Goal: Information Seeking & Learning: Learn about a topic

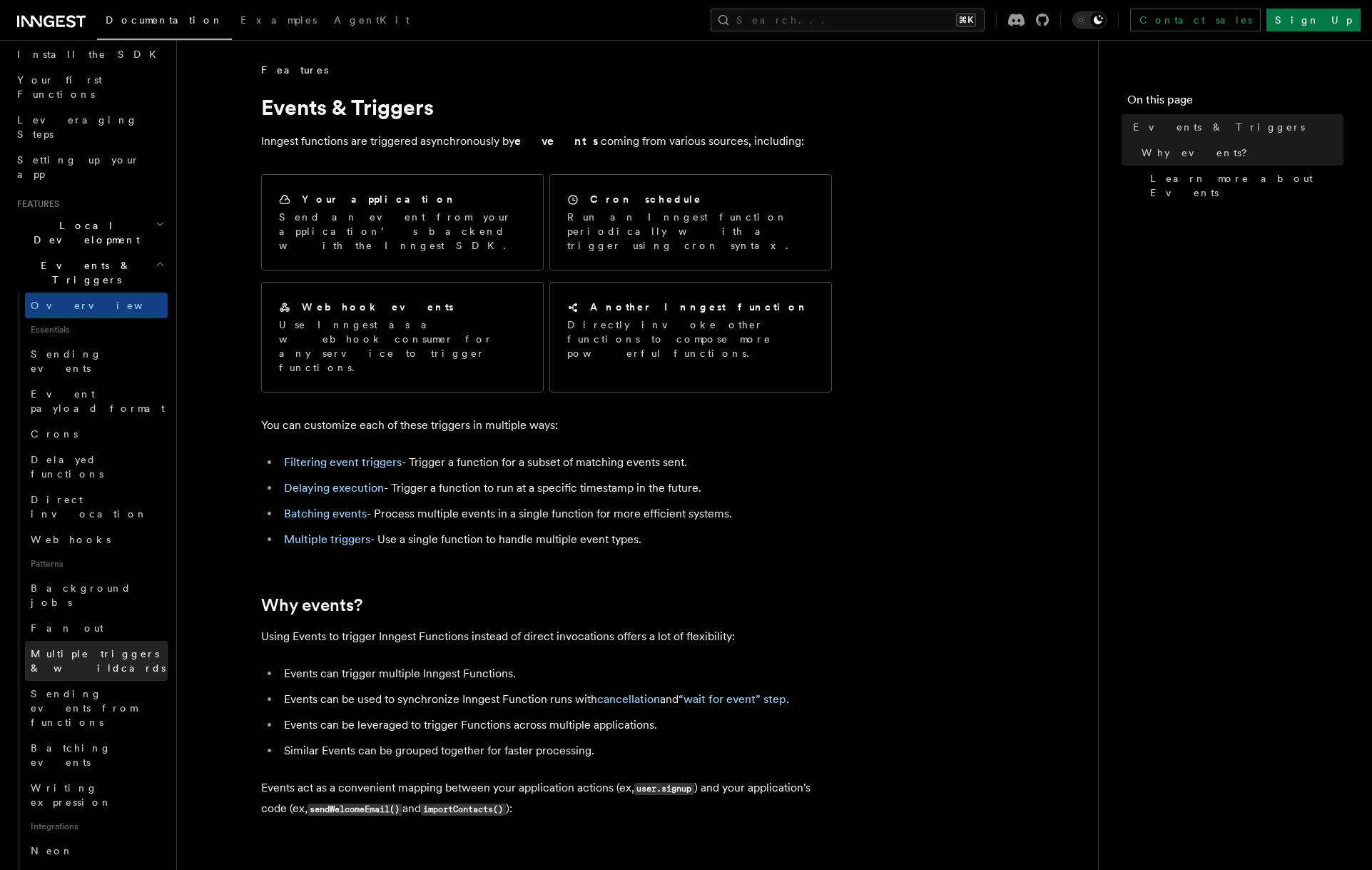
scroll to position [164, 0]
click at [88, 494] on span "Direct invocation" at bounding box center [98, 507] width 137 height 28
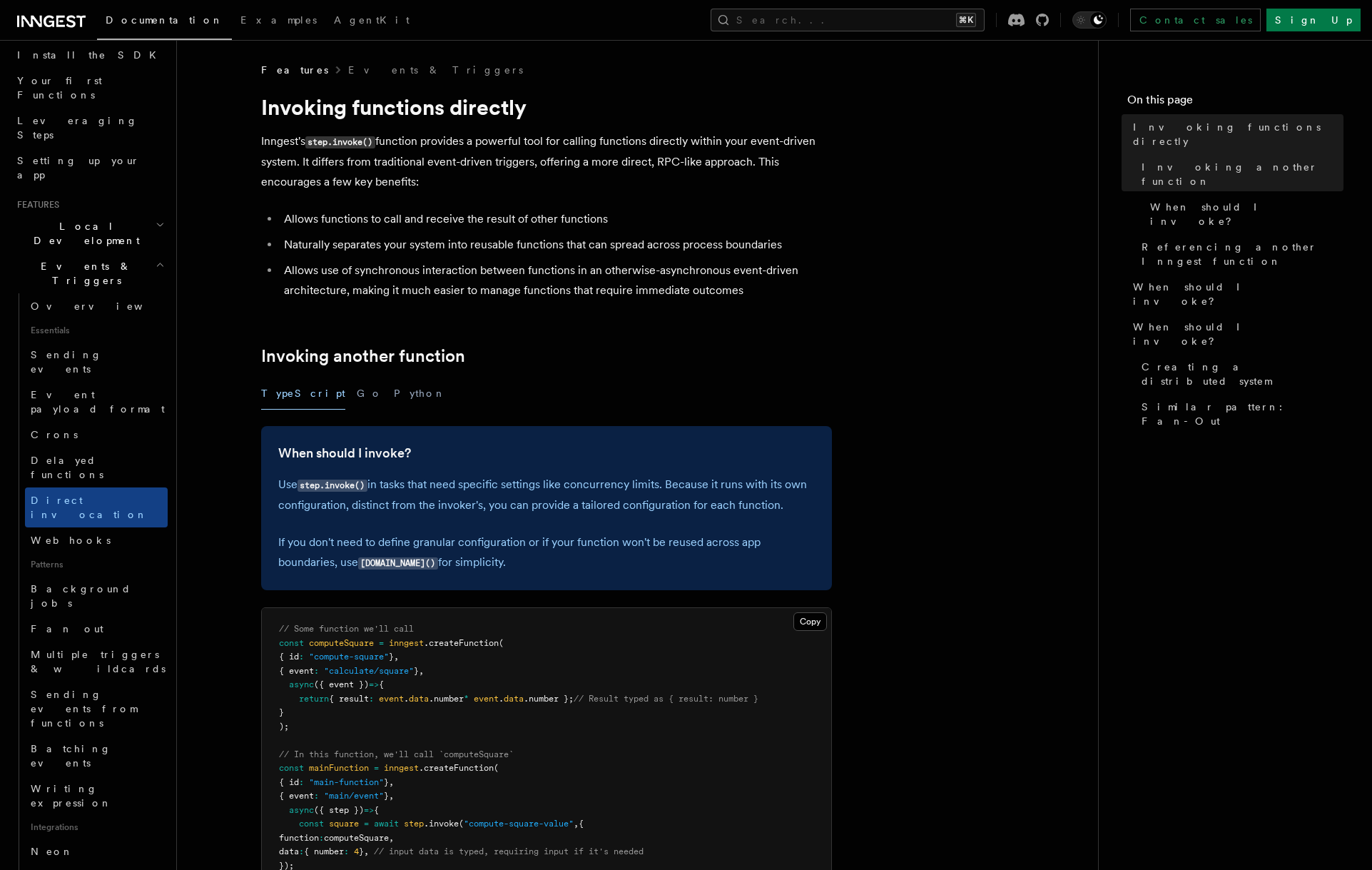
click at [454, 188] on p "Inngest's step.invoke() function provides a powerful tool for calling functions…" at bounding box center [546, 162] width 570 height 60
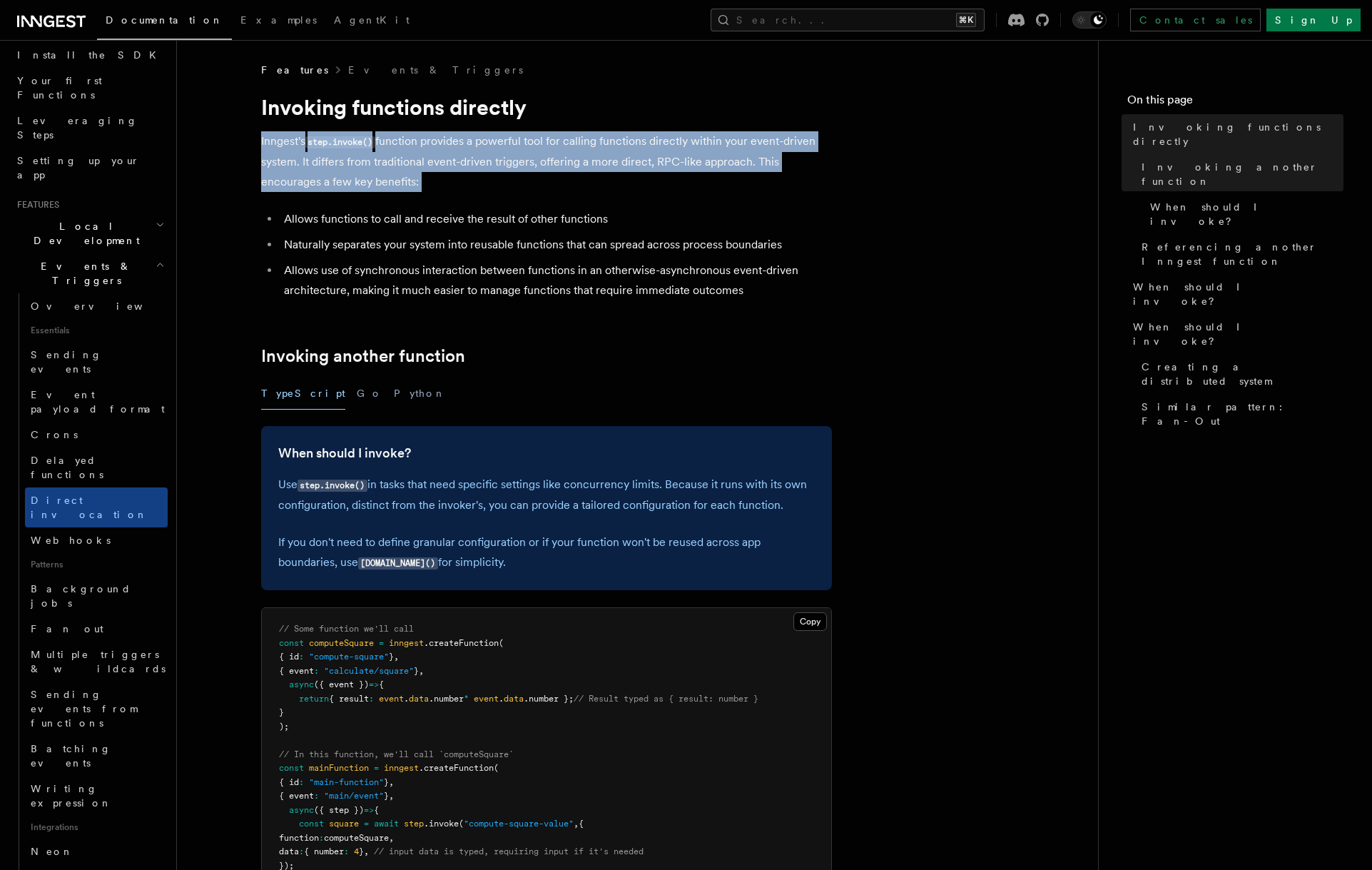
click at [454, 188] on p "Inngest's step.invoke() function provides a powerful tool for calling functions…" at bounding box center [546, 162] width 570 height 60
click at [510, 179] on p "Inngest's step.invoke() function provides a powerful tool for calling functions…" at bounding box center [546, 162] width 570 height 60
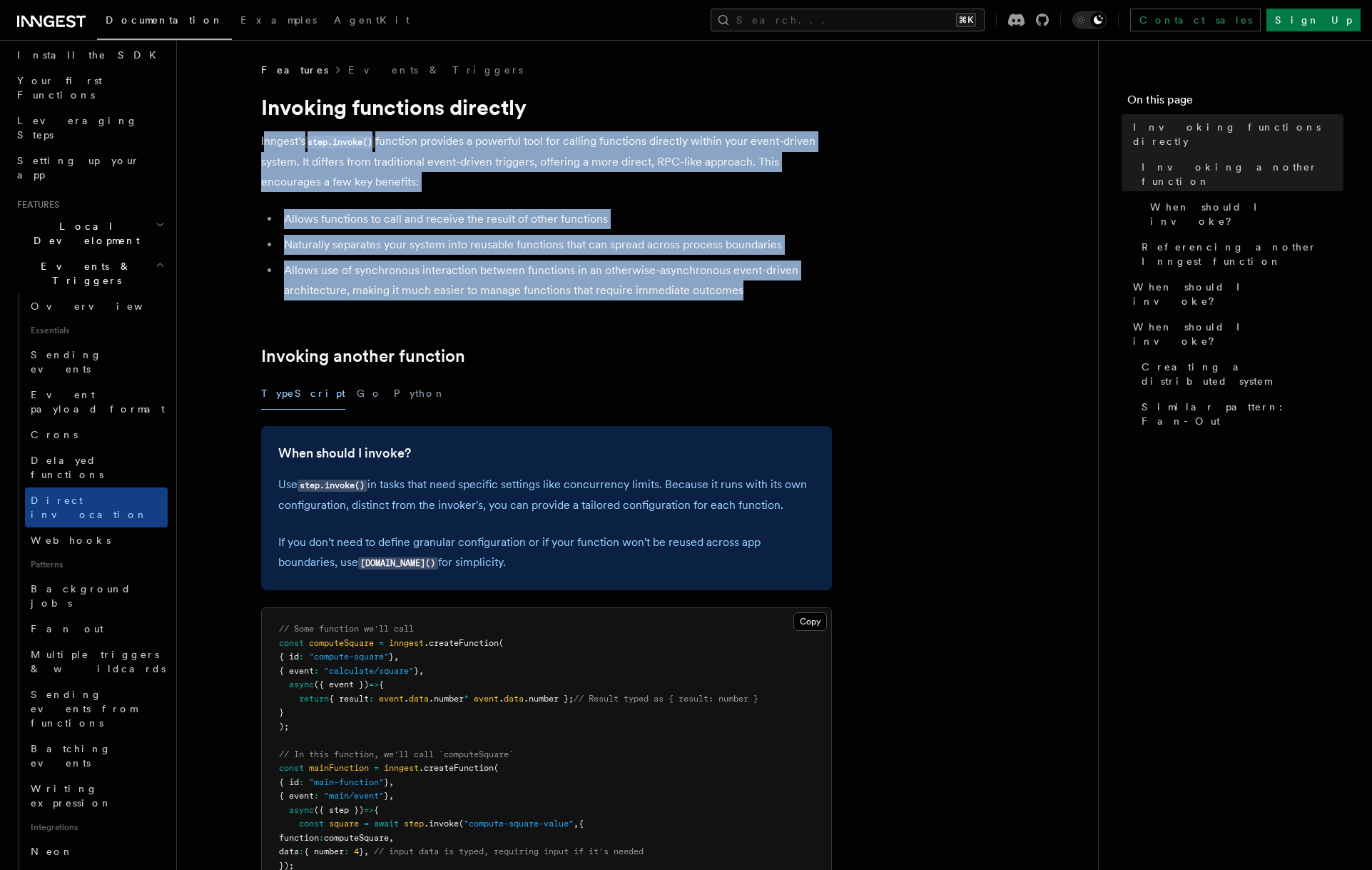
drag, startPoint x: 715, startPoint y: 285, endPoint x: 264, endPoint y: 135, distance: 475.3
click at [264, 135] on p "Inngest's step.invoke() function provides a powerful tool for calling functions…" at bounding box center [546, 162] width 570 height 60
drag, startPoint x: 264, startPoint y: 135, endPoint x: 803, endPoint y: 294, distance: 562.0
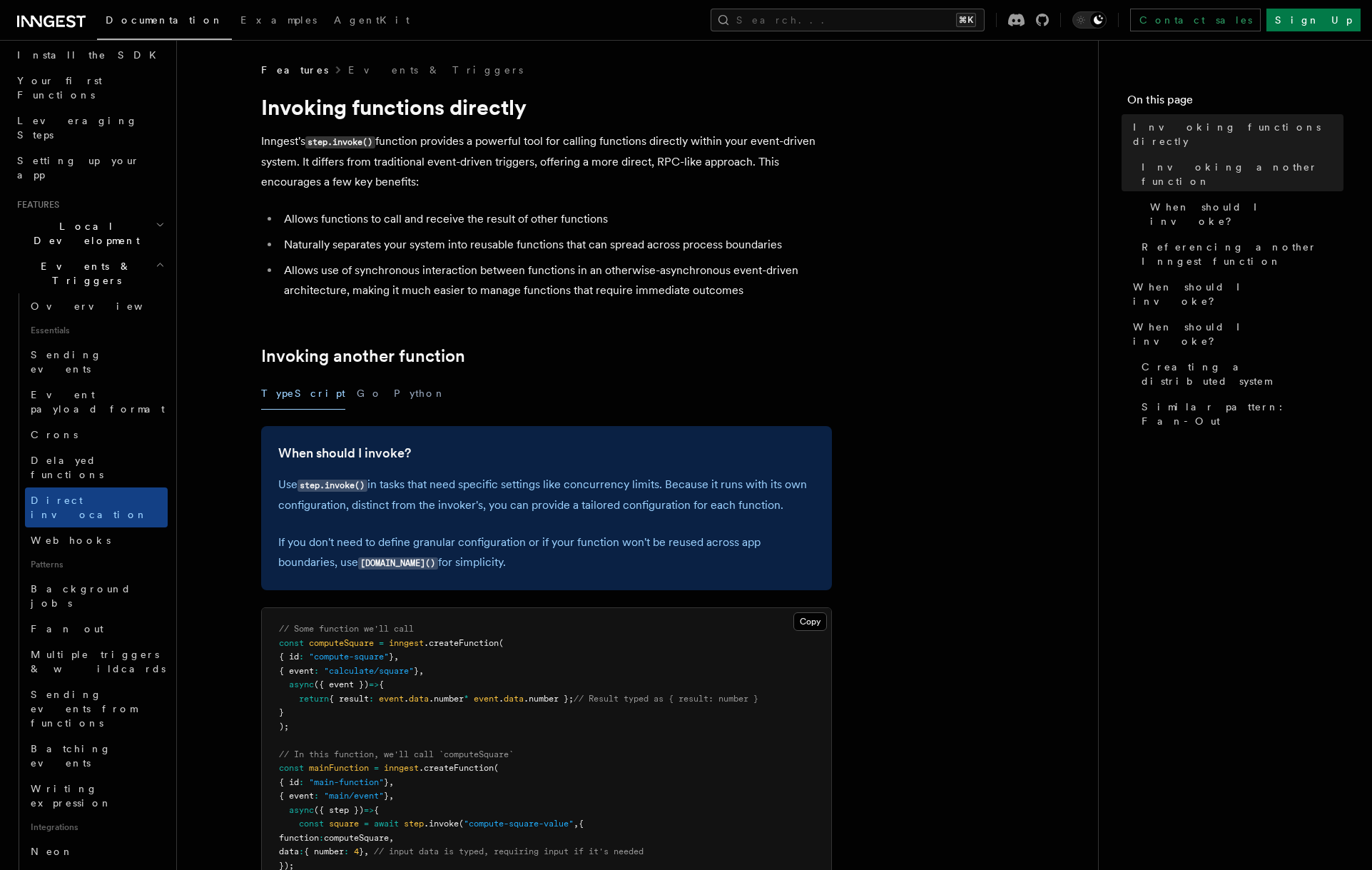
click at [803, 293] on li "Allows use of synchronous interaction between functions in an otherwise-asynchr…" at bounding box center [556, 280] width 552 height 40
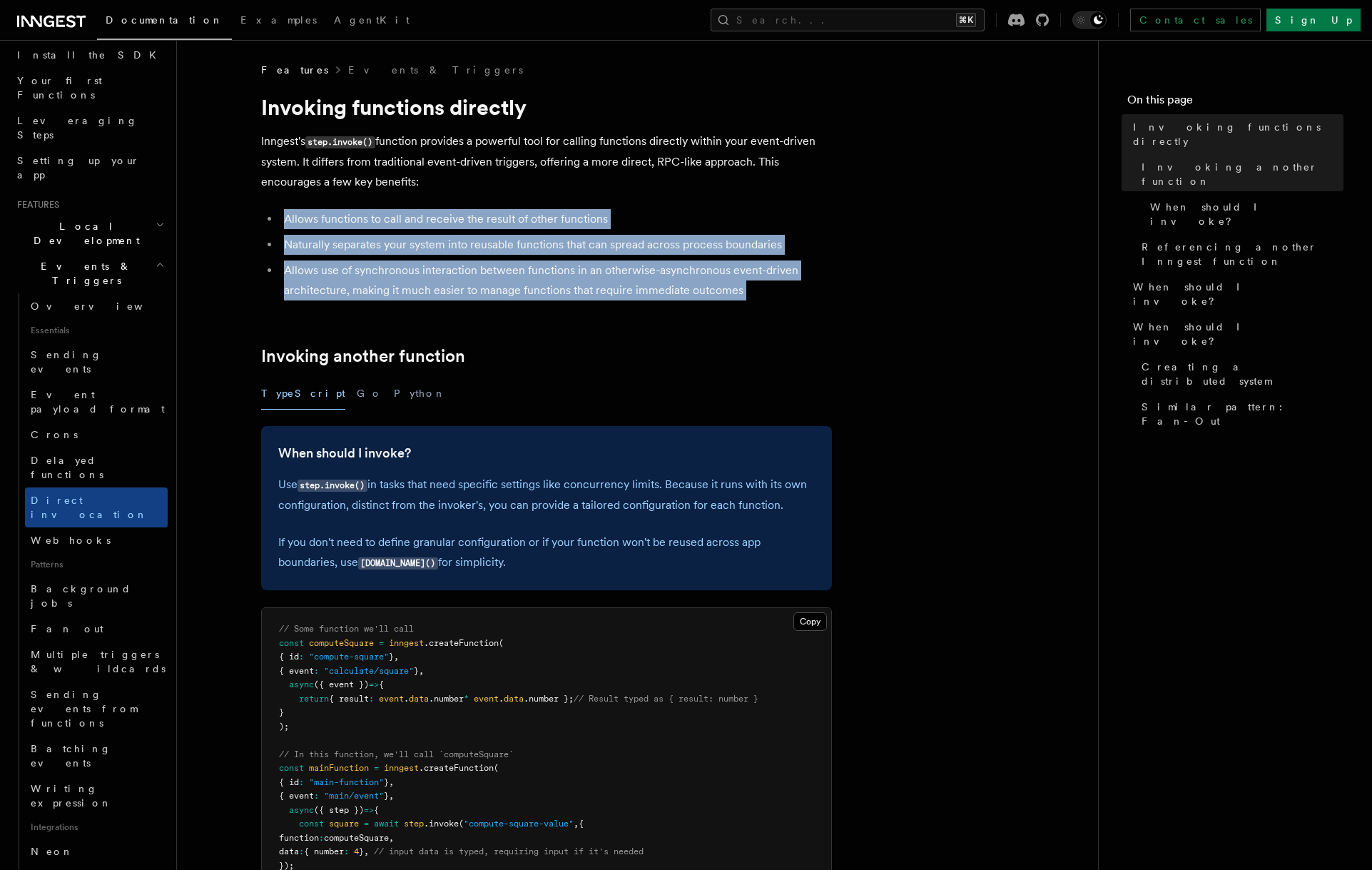
drag, startPoint x: 803, startPoint y: 293, endPoint x: 720, endPoint y: 203, distance: 122.4
drag, startPoint x: 722, startPoint y: 211, endPoint x: 764, endPoint y: 297, distance: 95.7
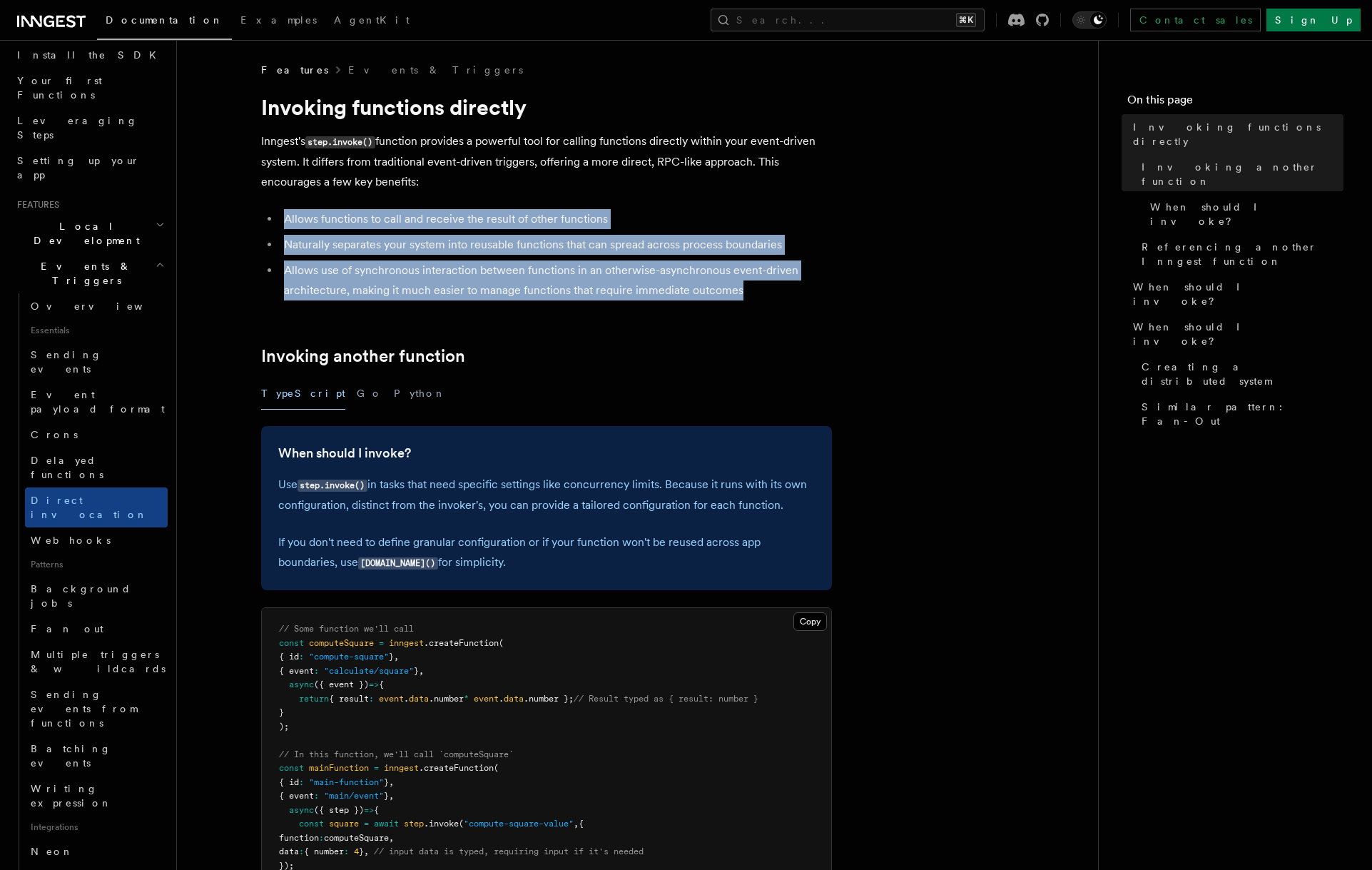
drag, startPoint x: 764, startPoint y: 297, endPoint x: 712, endPoint y: 207, distance: 103.9
drag, startPoint x: 712, startPoint y: 207, endPoint x: 772, endPoint y: 301, distance: 111.5
drag, startPoint x: 772, startPoint y: 301, endPoint x: 730, endPoint y: 218, distance: 93.0
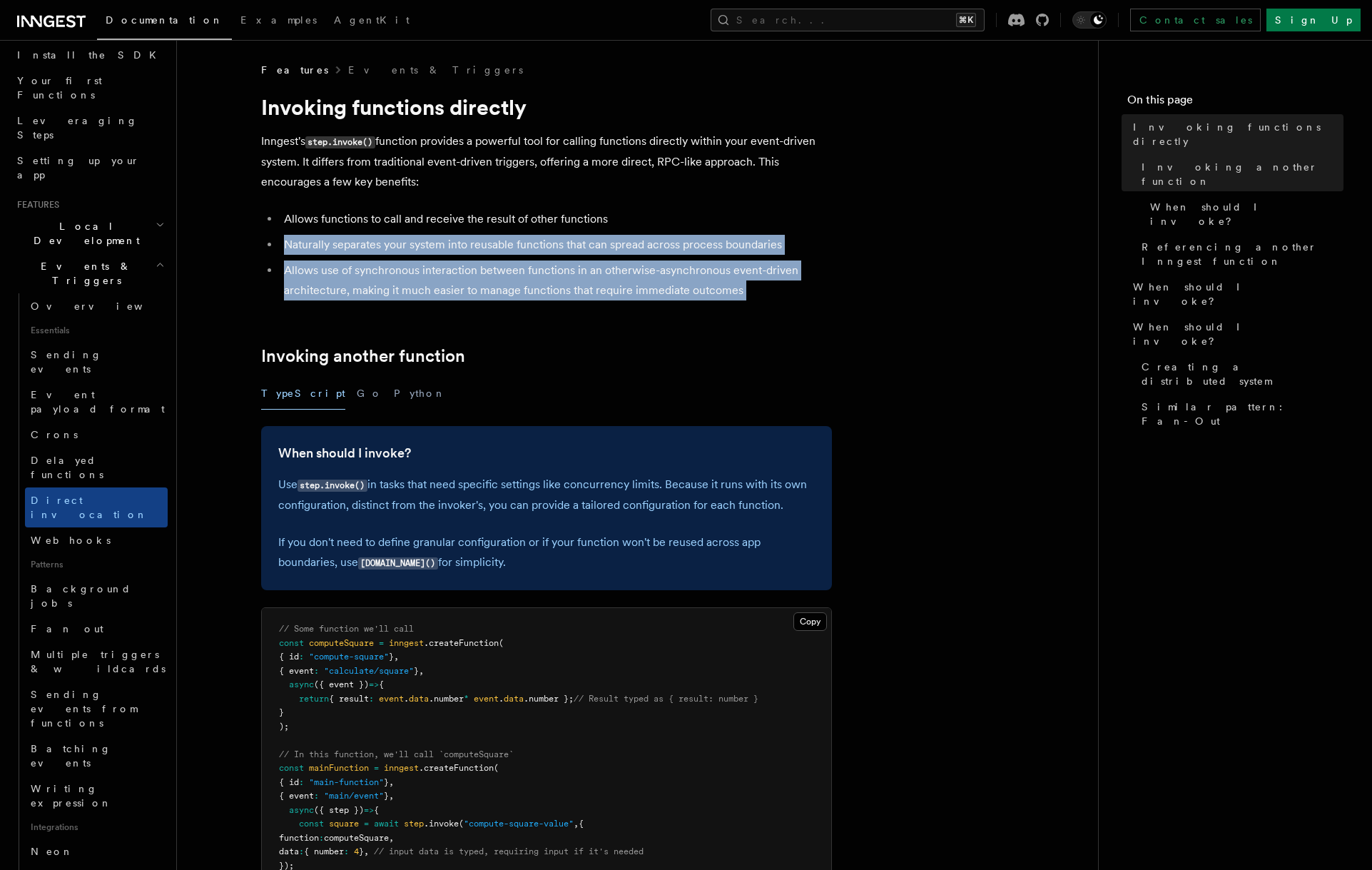
click at [730, 218] on li "Allows functions to call and receive the result of other functions" at bounding box center [556, 218] width 552 height 20
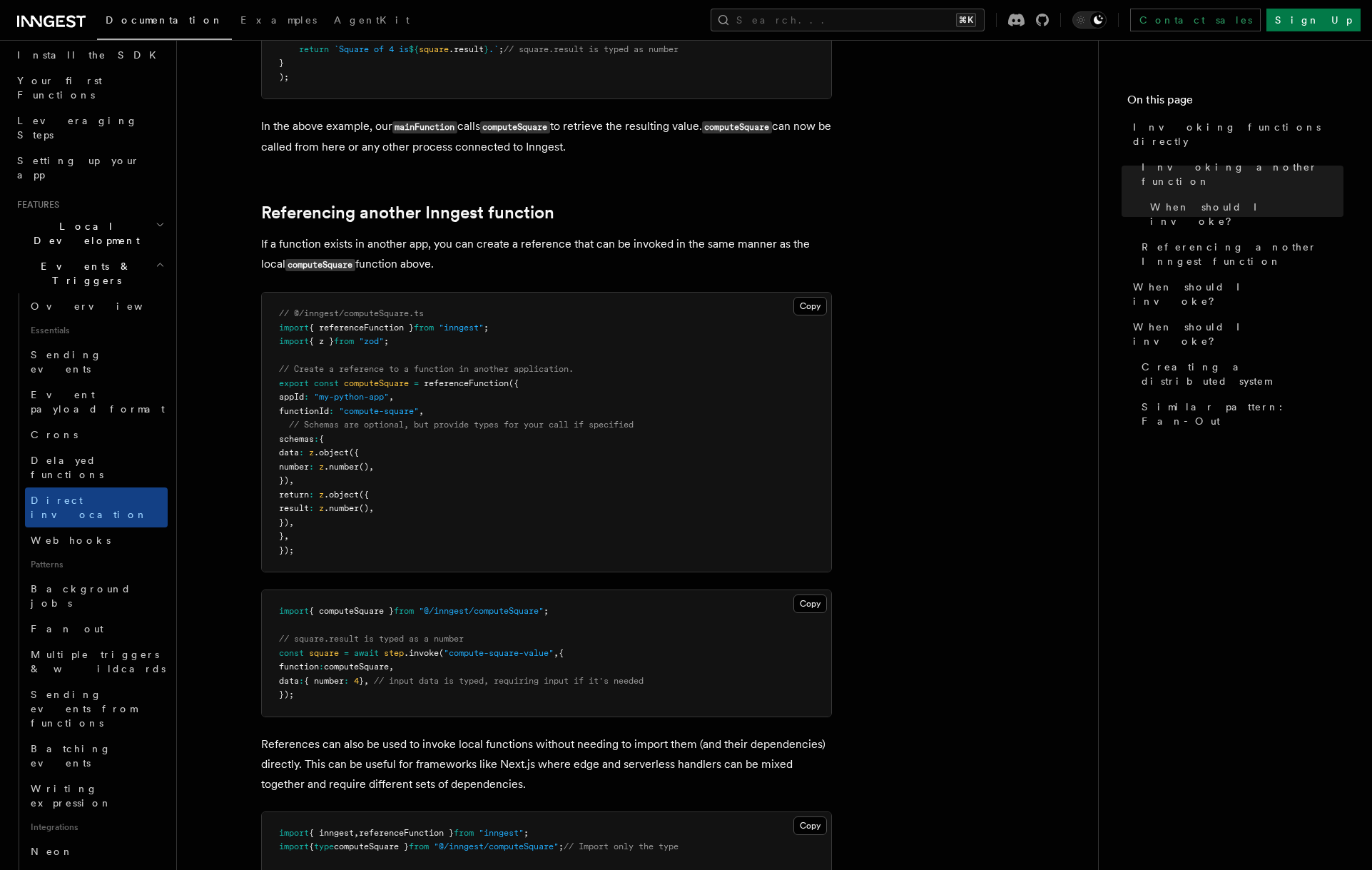
scroll to position [930, 0]
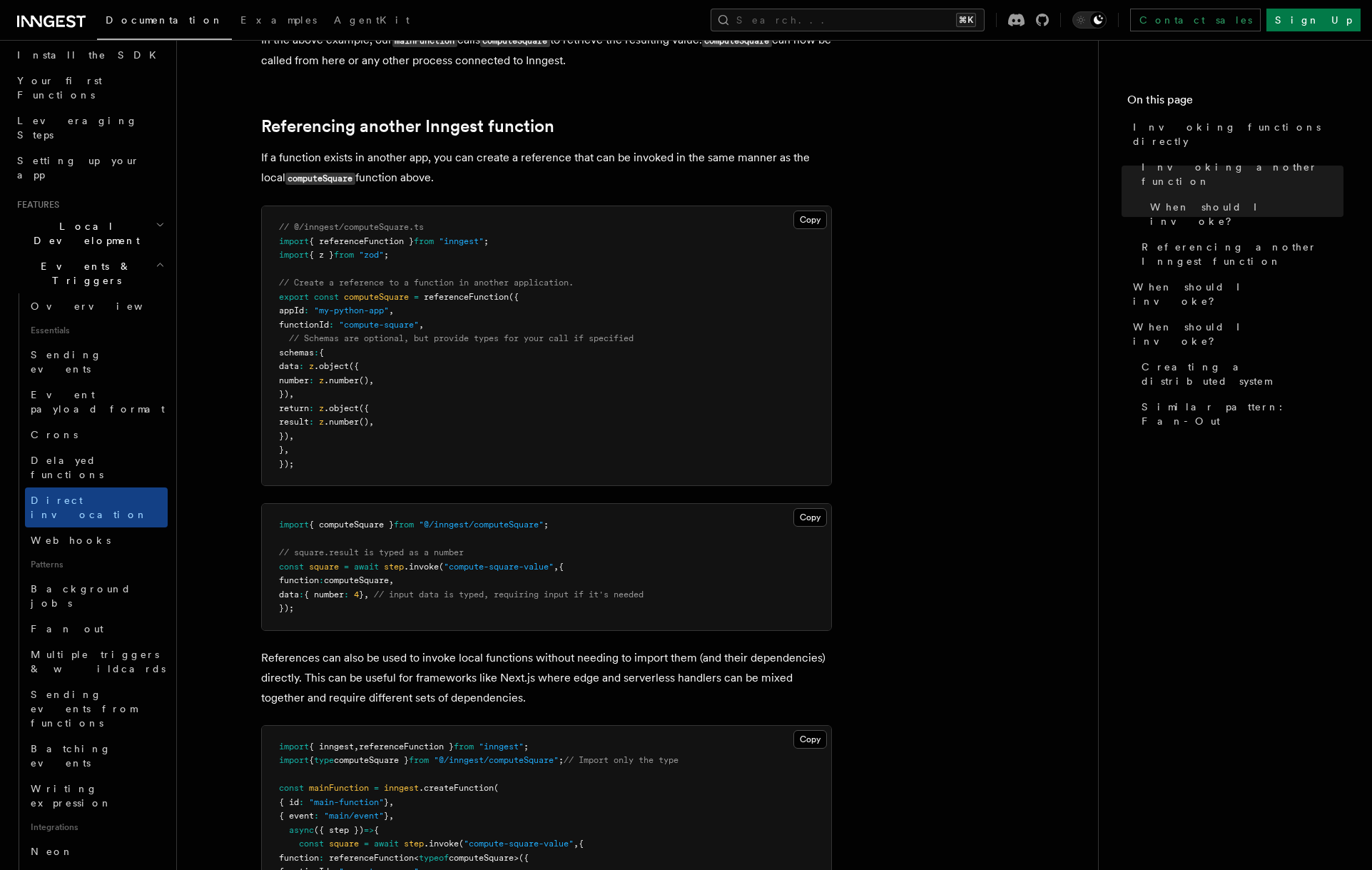
click at [464, 292] on span "referenceFunction" at bounding box center [466, 297] width 85 height 10
copy span "referenceFunction"
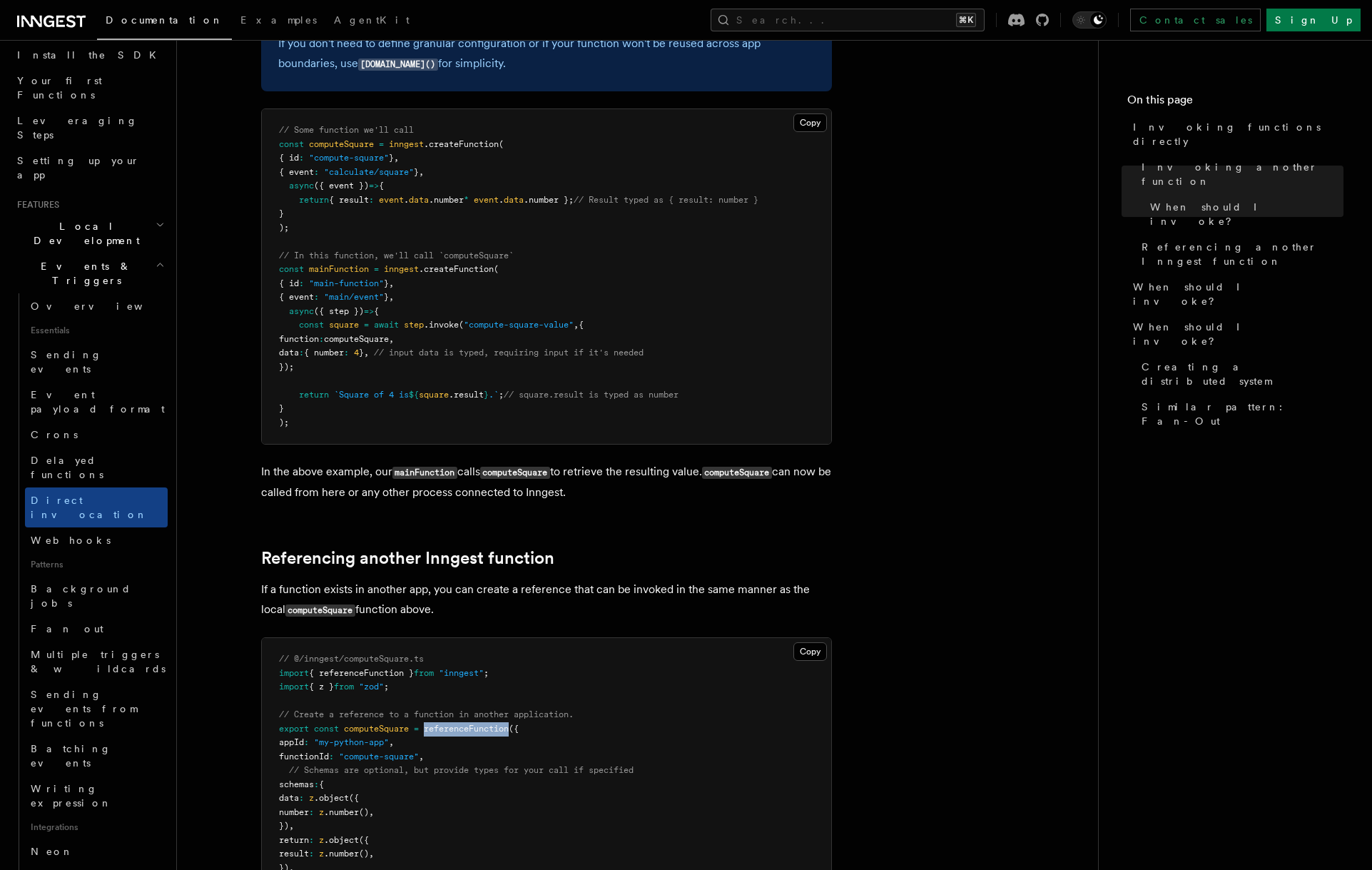
scroll to position [450, 0]
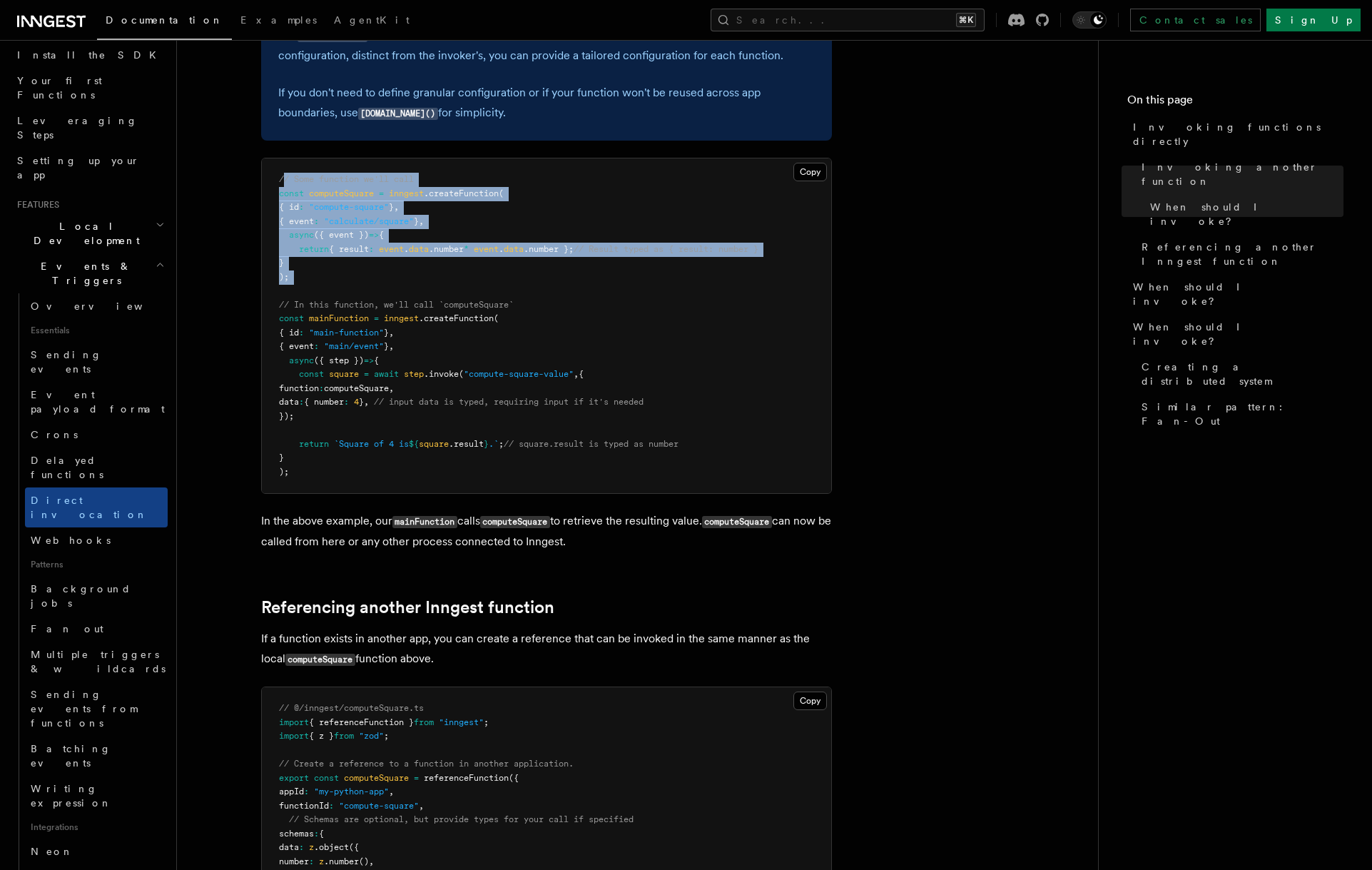
drag, startPoint x: 385, startPoint y: 289, endPoint x: 283, endPoint y: 180, distance: 149.3
click at [283, 180] on pre "// Some function we'll call const computeSquare = inngest .createFunction ( { i…" at bounding box center [547, 325] width 569 height 335
click at [282, 180] on span "// Some function we'll call" at bounding box center [346, 179] width 135 height 10
drag, startPoint x: 282, startPoint y: 180, endPoint x: 372, endPoint y: 275, distance: 130.9
click at [372, 275] on pre "// Some function we'll call const computeSquare = inngest .createFunction ( { i…" at bounding box center [547, 325] width 569 height 335
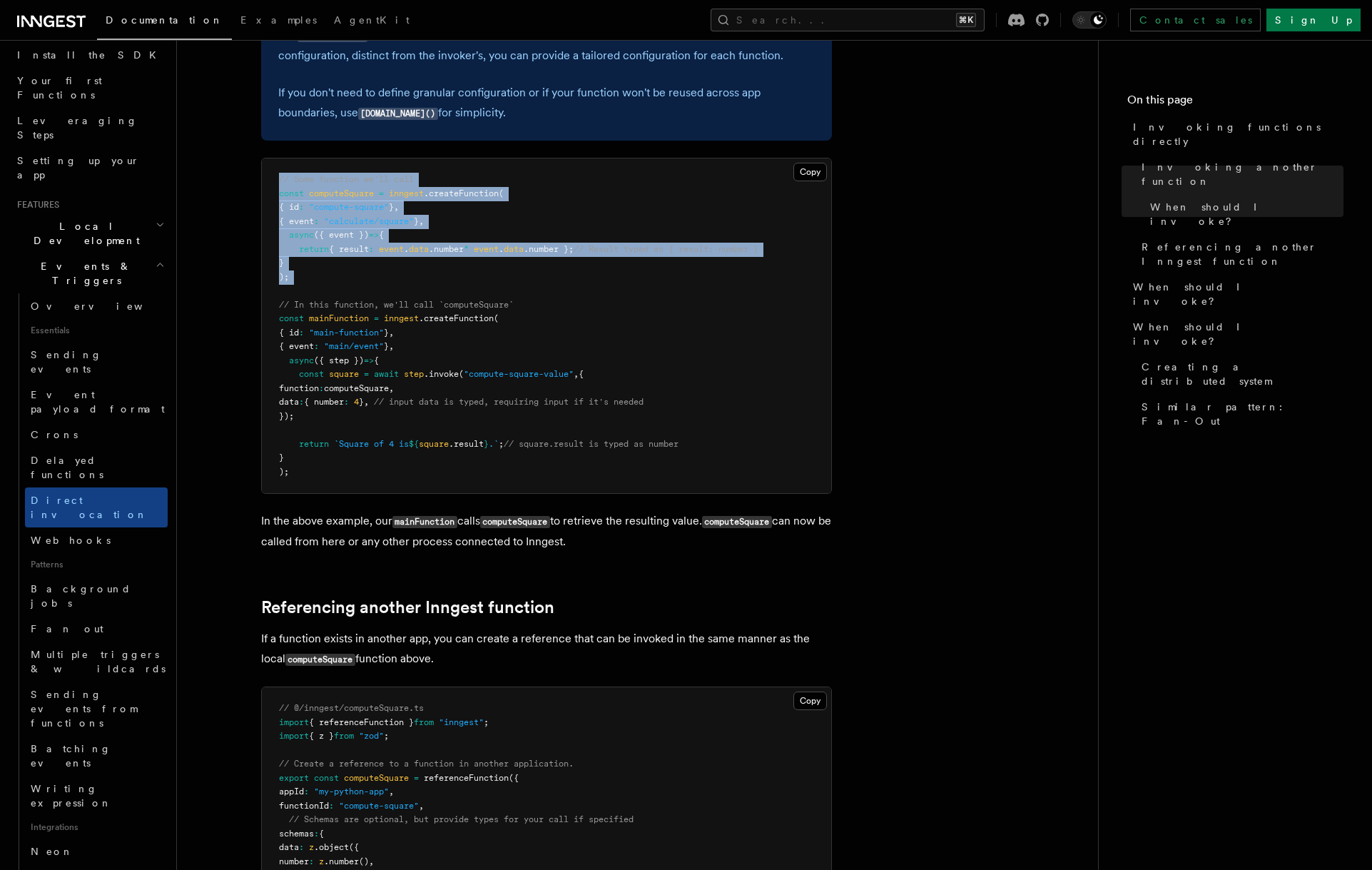
drag, startPoint x: 372, startPoint y: 275, endPoint x: 276, endPoint y: 182, distance: 133.7
click at [276, 182] on pre "// Some function we'll call const computeSquare = inngest .createFunction ( { i…" at bounding box center [547, 325] width 569 height 335
click at [412, 279] on pre "// Some function we'll call const computeSquare = inngest .createFunction ( { i…" at bounding box center [547, 325] width 569 height 335
drag, startPoint x: 412, startPoint y: 283, endPoint x: 295, endPoint y: 185, distance: 152.6
click at [295, 185] on pre "// Some function we'll call const computeSquare = inngest .createFunction ( { i…" at bounding box center [547, 325] width 569 height 335
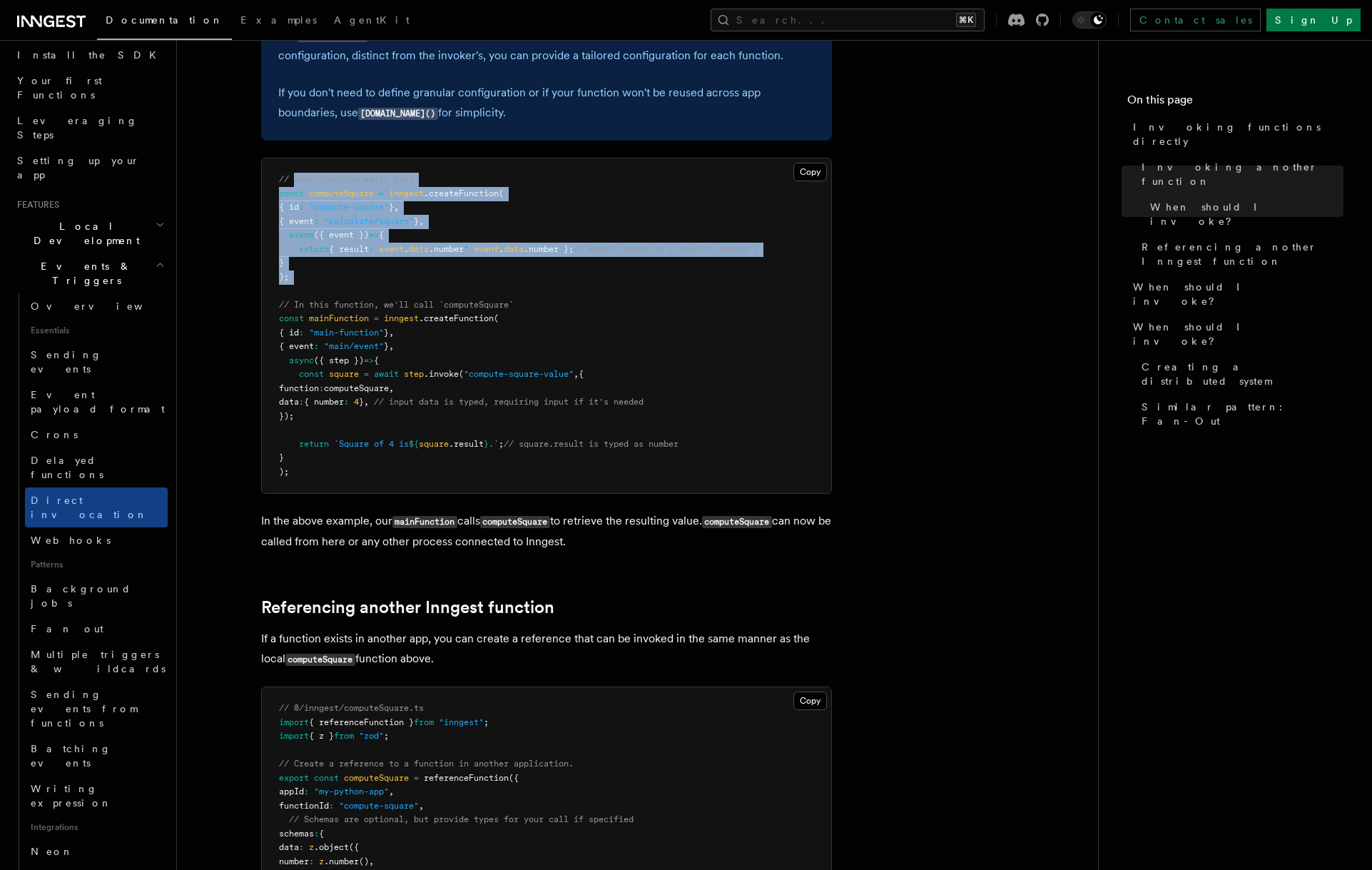
click at [294, 183] on span "// Some function we'll call" at bounding box center [346, 179] width 135 height 10
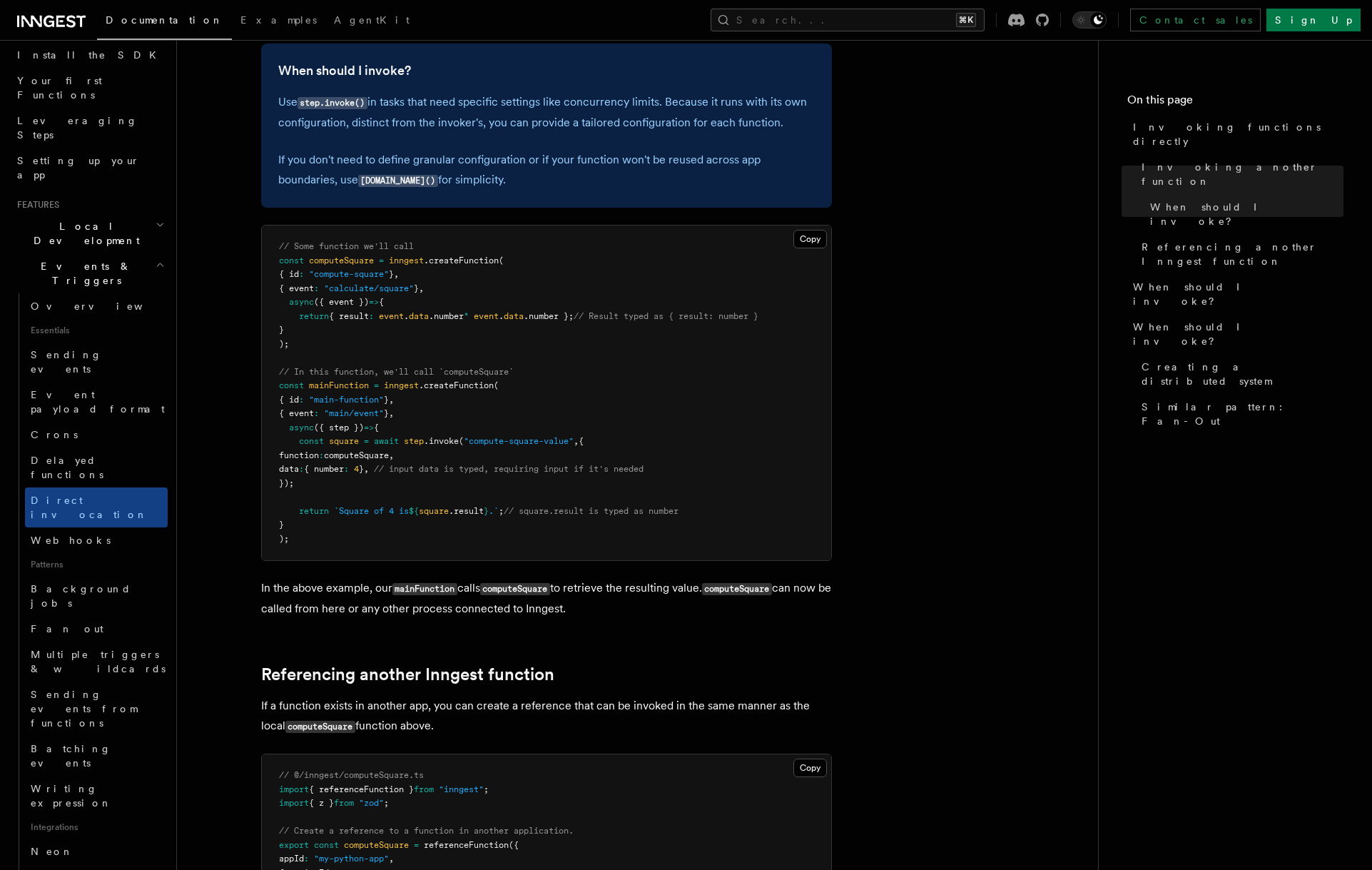
scroll to position [278, 0]
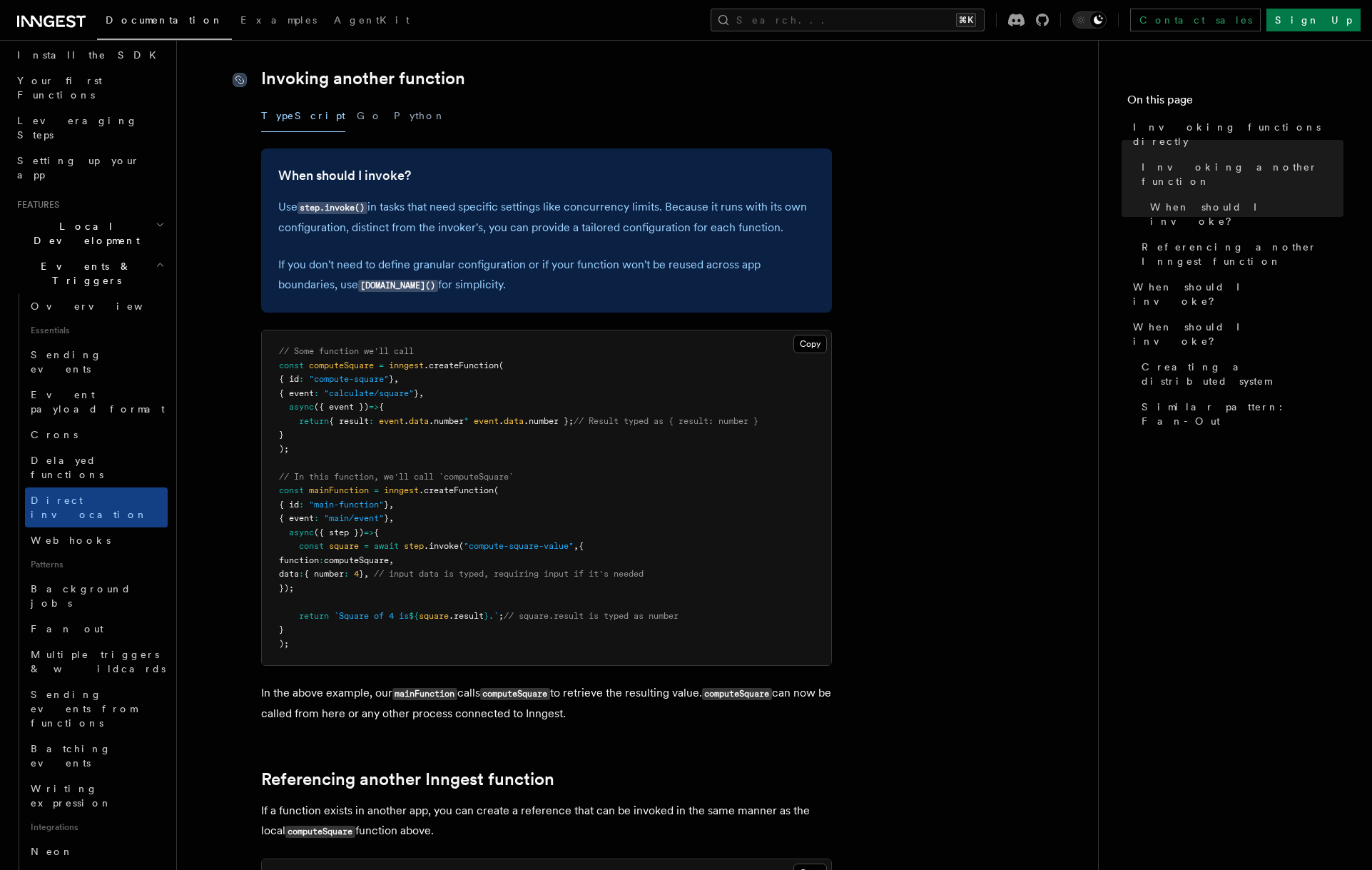
click at [241, 76] on icon at bounding box center [240, 80] width 15 height 15
click at [242, 78] on icon at bounding box center [240, 80] width 15 height 15
drag, startPoint x: 593, startPoint y: 301, endPoint x: 612, endPoint y: 190, distance: 112.6
click at [612, 190] on div "When should I invoke? Use step.invoke() in tasks that need specific settings li…" at bounding box center [546, 230] width 570 height 164
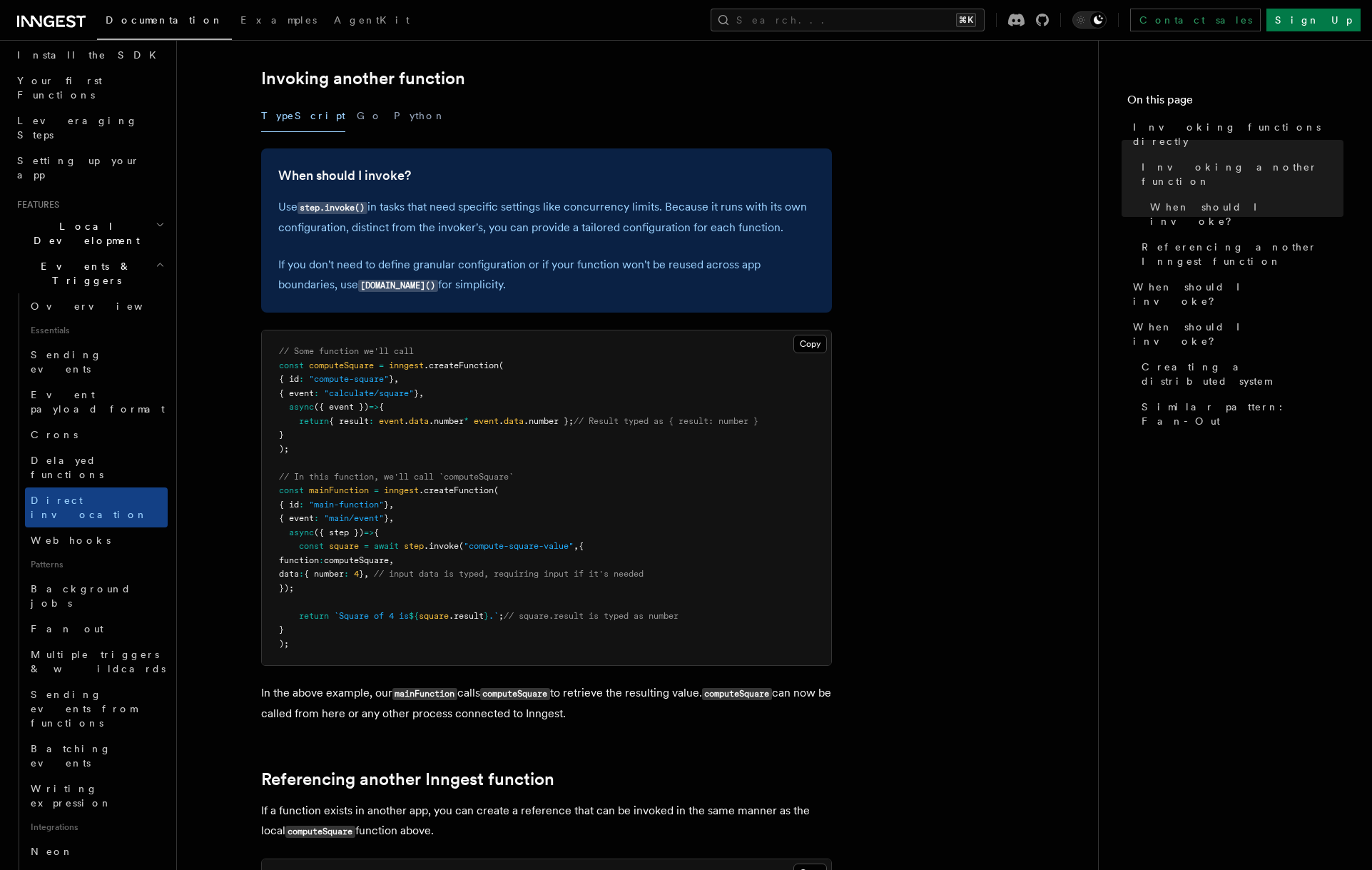
drag, startPoint x: 608, startPoint y: 214, endPoint x: 608, endPoint y: 288, distance: 74.0
click at [608, 288] on div "When should I invoke? Use step.invoke() in tasks that need specific settings li…" at bounding box center [546, 230] width 570 height 164
drag, startPoint x: 608, startPoint y: 288, endPoint x: 601, endPoint y: 193, distance: 95.3
click at [601, 193] on div "When should I invoke? Use step.invoke() in tasks that need specific settings li…" at bounding box center [546, 230] width 570 height 164
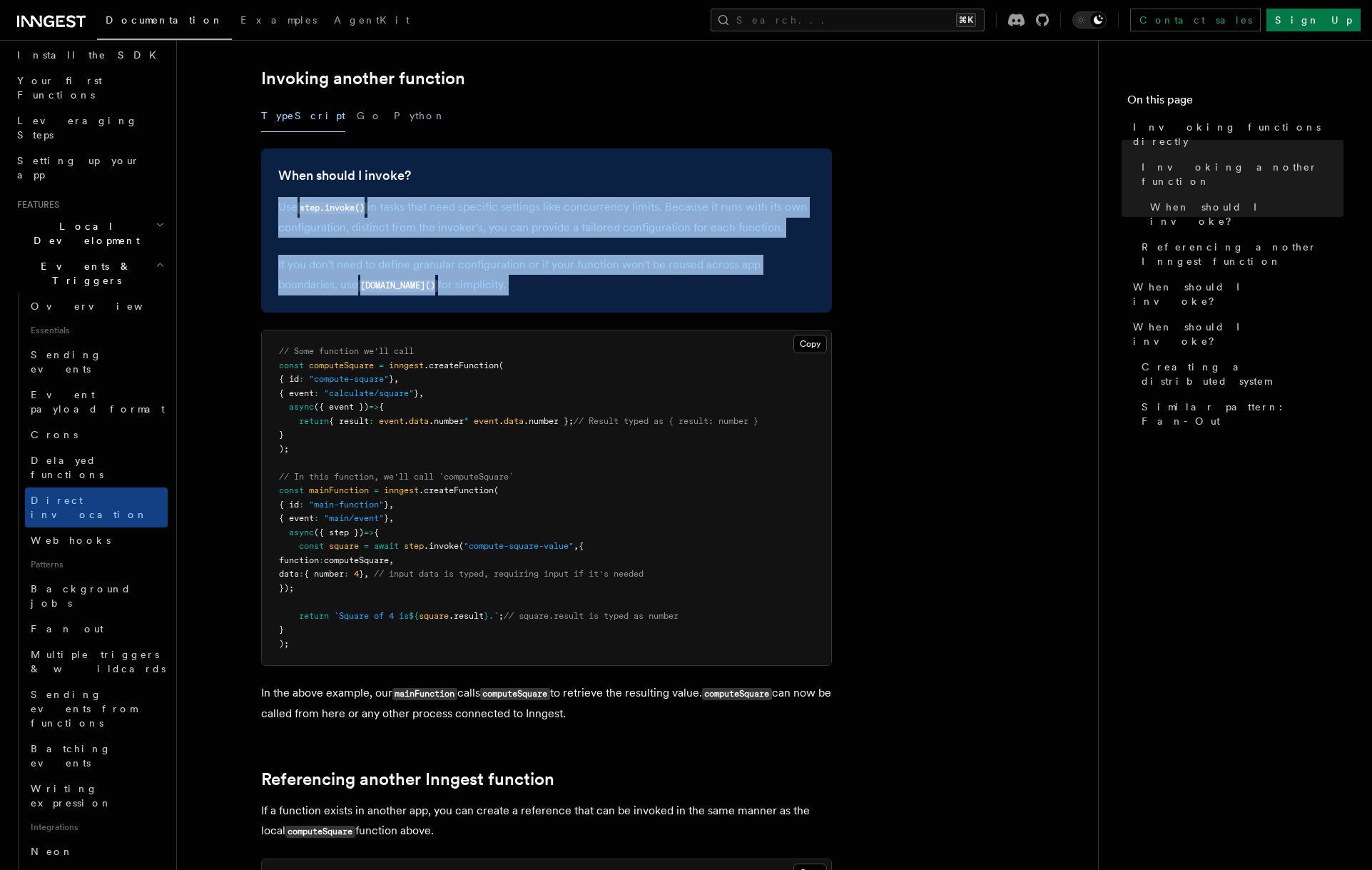
drag, startPoint x: 607, startPoint y: 239, endPoint x: 618, endPoint y: 289, distance: 51.2
click at [618, 289] on div "When should I invoke? Use step.invoke() in tasks that need specific settings li…" at bounding box center [546, 230] width 570 height 164
drag, startPoint x: 618, startPoint y: 290, endPoint x: 618, endPoint y: 198, distance: 92.0
click at [617, 199] on div "When should I invoke? Use step.invoke() in tasks that need specific settings li…" at bounding box center [546, 230] width 570 height 164
drag, startPoint x: 618, startPoint y: 207, endPoint x: 618, endPoint y: 293, distance: 86.0
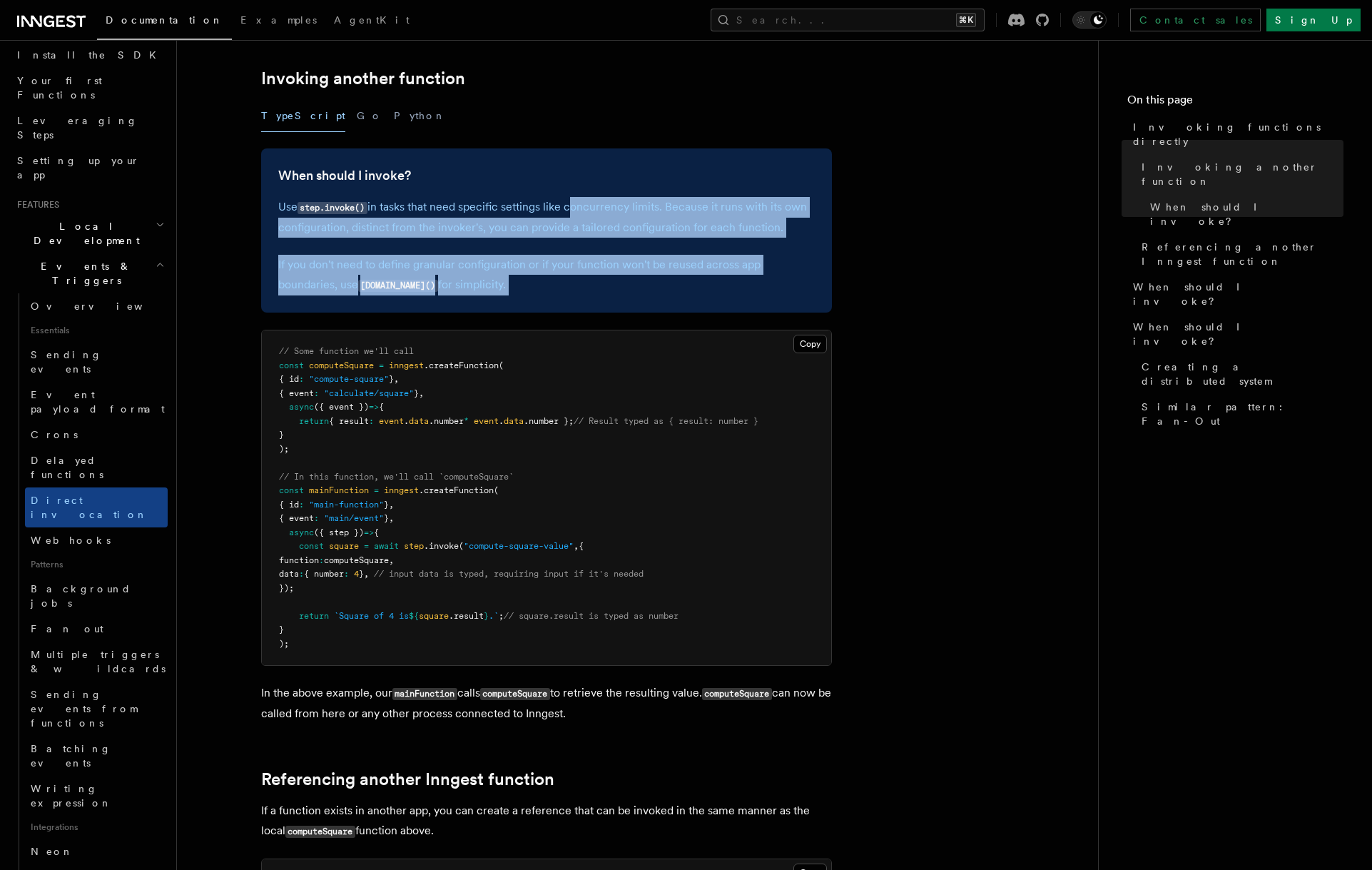
click at [618, 293] on div "When should I invoke? Use step.invoke() in tasks that need specific settings li…" at bounding box center [546, 230] width 570 height 164
drag, startPoint x: 618, startPoint y: 293, endPoint x: 617, endPoint y: 198, distance: 95.0
click at [617, 198] on div "When should I invoke? Use step.invoke() in tasks that need specific settings li…" at bounding box center [546, 230] width 570 height 164
click at [617, 198] on p "Use step.invoke() in tasks that need specific settings like concurrency limits.…" at bounding box center [546, 218] width 536 height 41
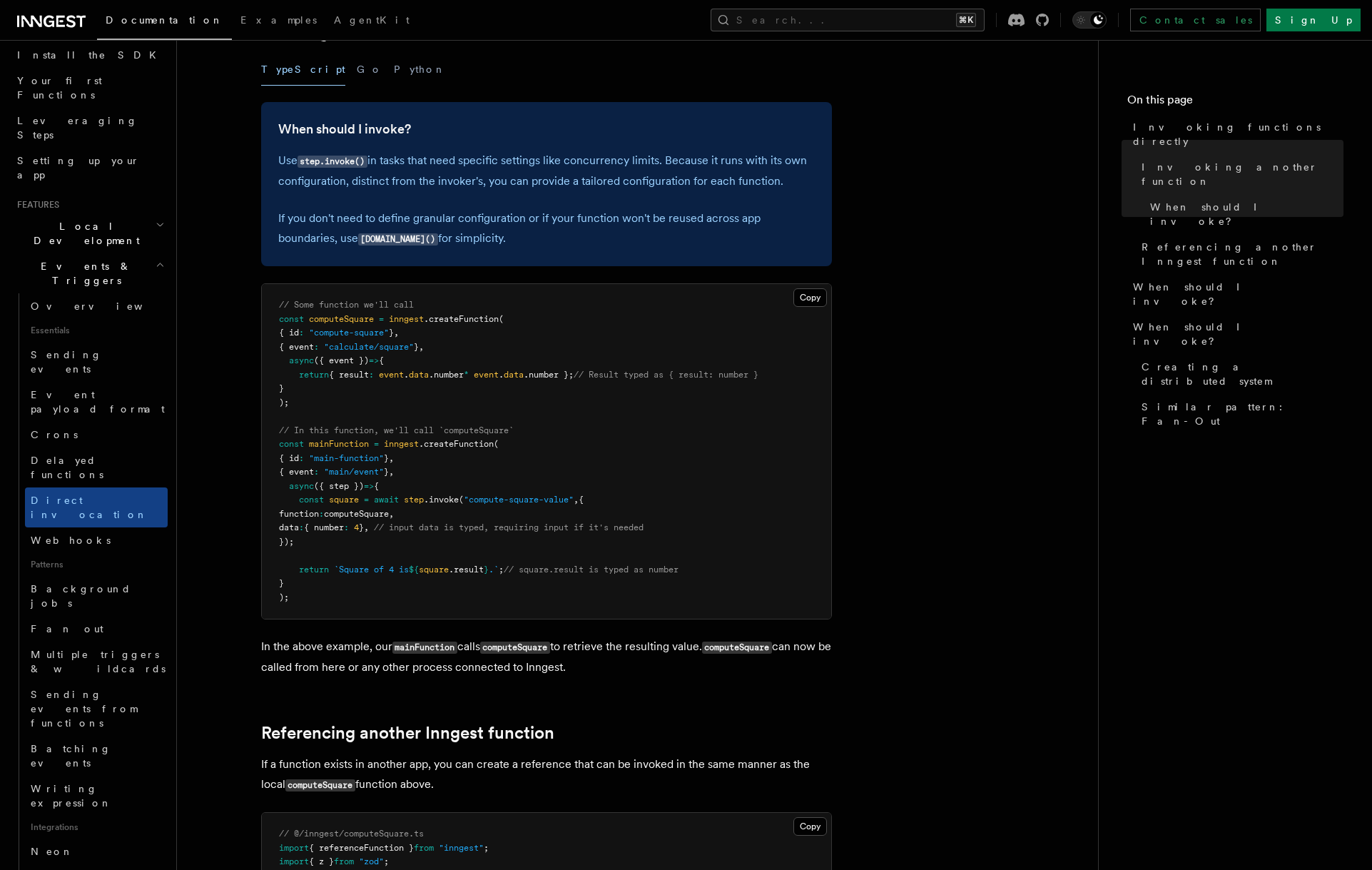
scroll to position [330, 0]
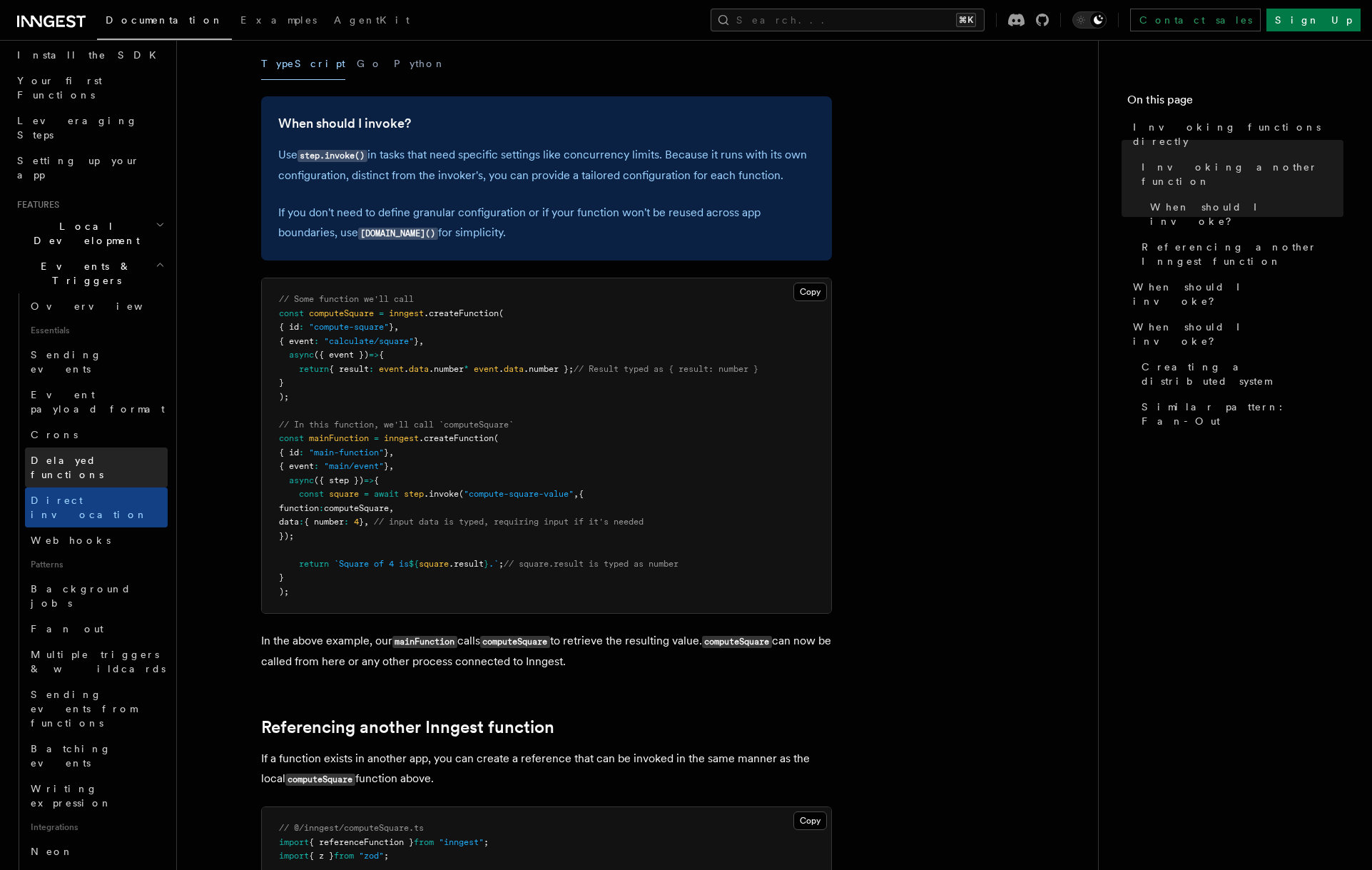
click at [100, 455] on span "Delayed functions" at bounding box center [66, 467] width 73 height 25
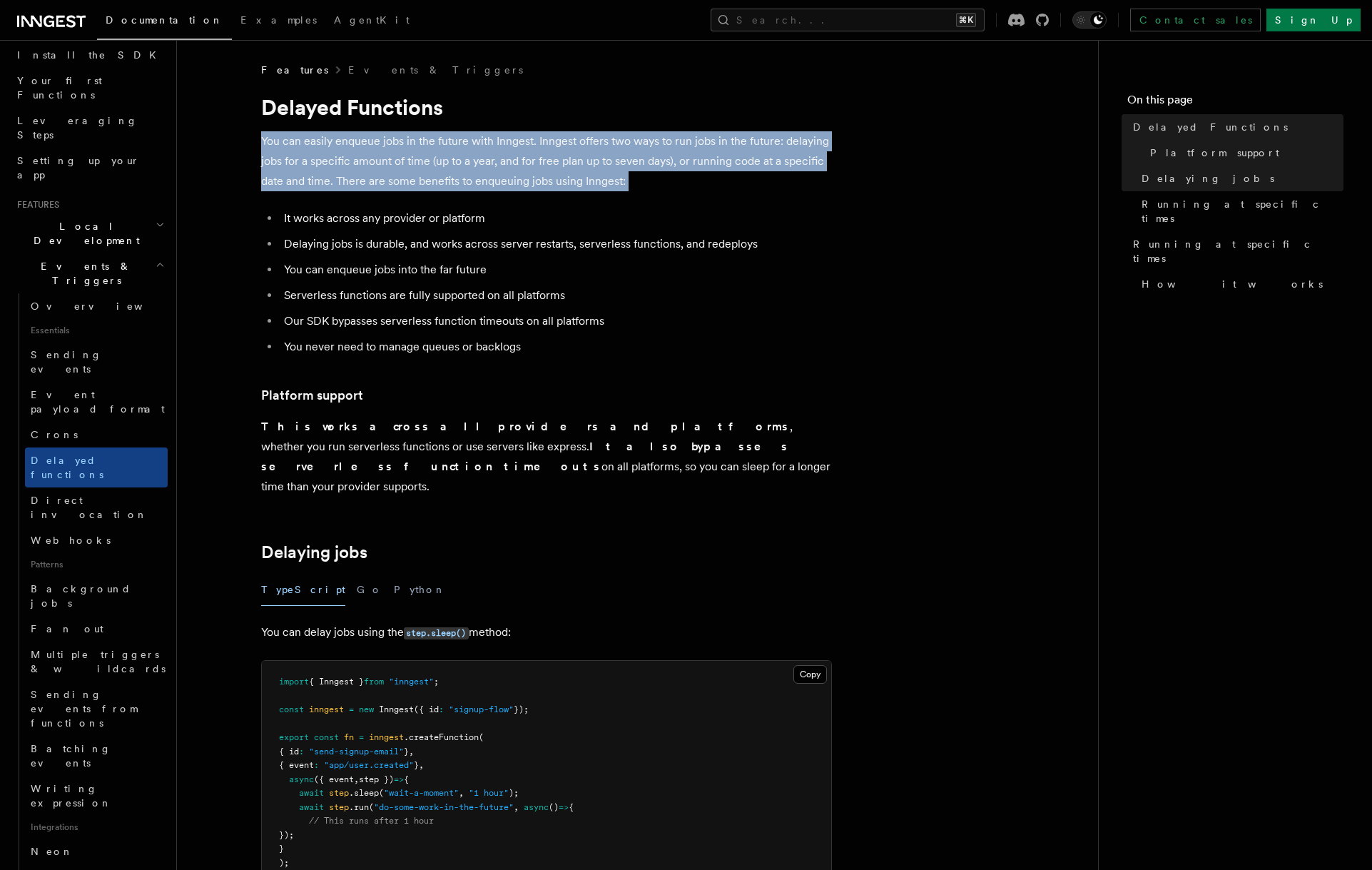
drag, startPoint x: 670, startPoint y: 197, endPoint x: 246, endPoint y: 146, distance: 427.1
drag, startPoint x: 305, startPoint y: 148, endPoint x: 746, endPoint y: 180, distance: 442.2
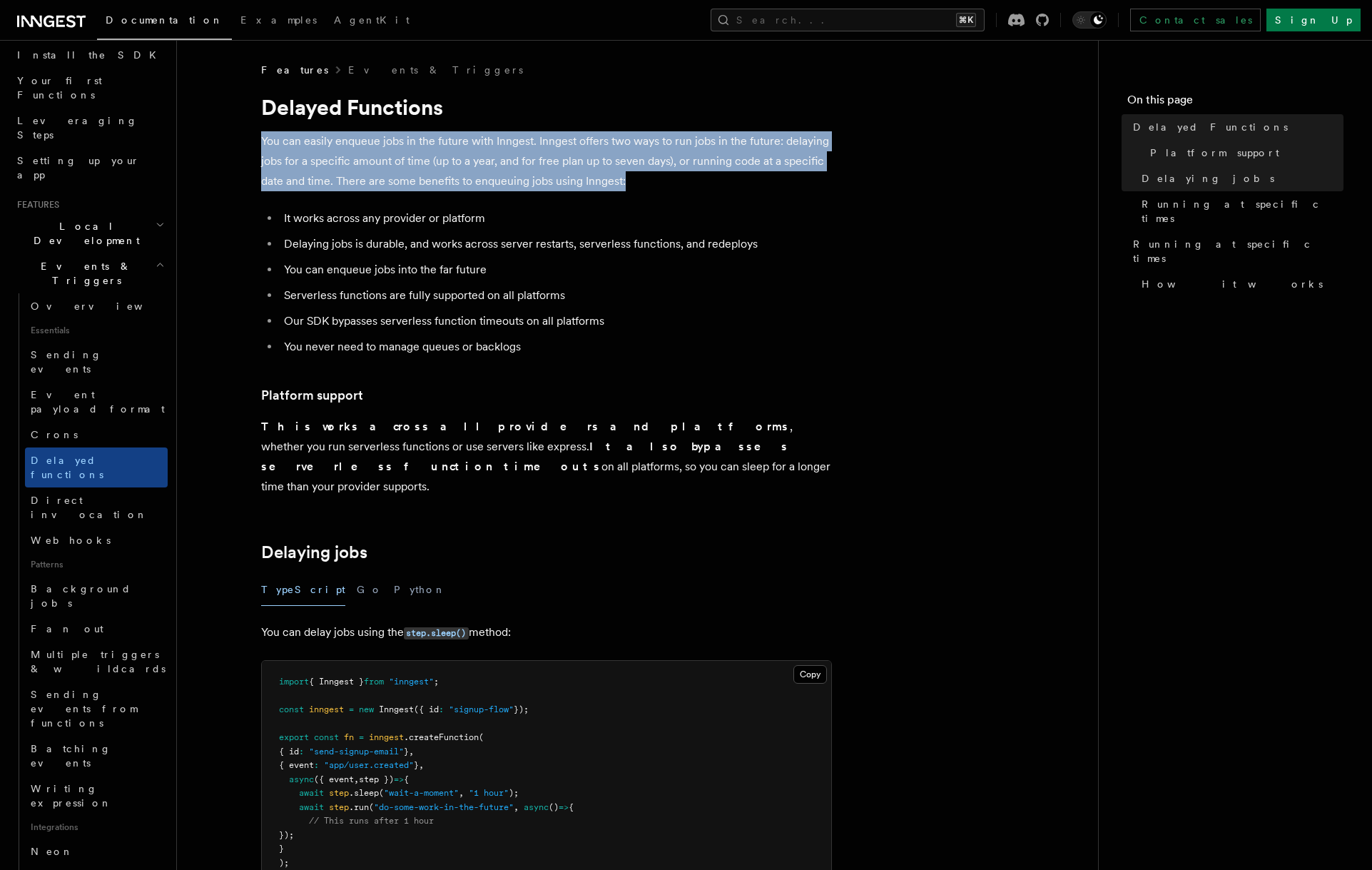
click at [746, 180] on p "You can easily enqueue jobs in the future with Inngest. Inngest offers two ways…" at bounding box center [546, 161] width 570 height 59
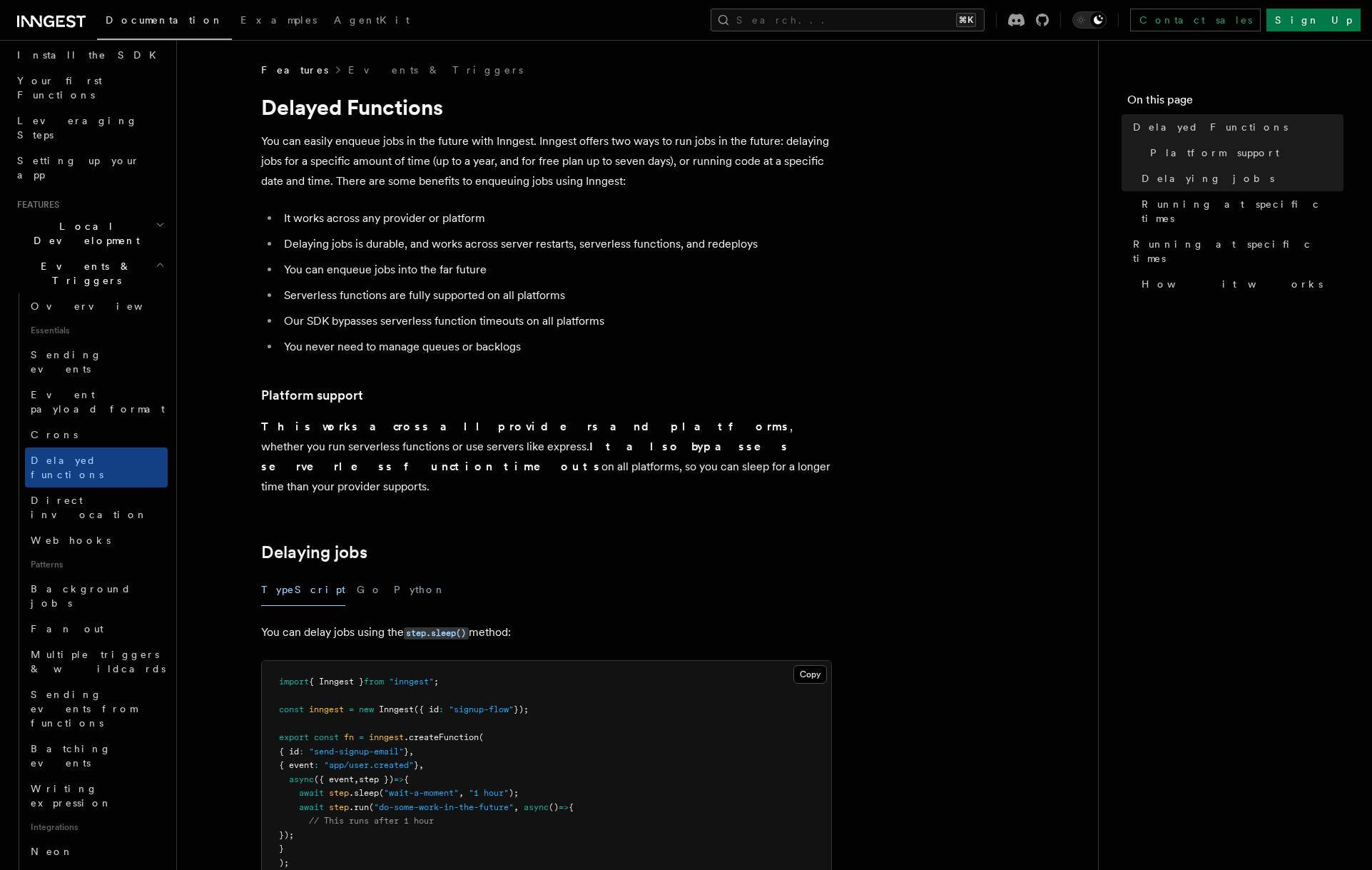
click at [746, 180] on p "You can easily enqueue jobs in the future with Inngest. Inngest offers two ways…" at bounding box center [546, 161] width 570 height 59
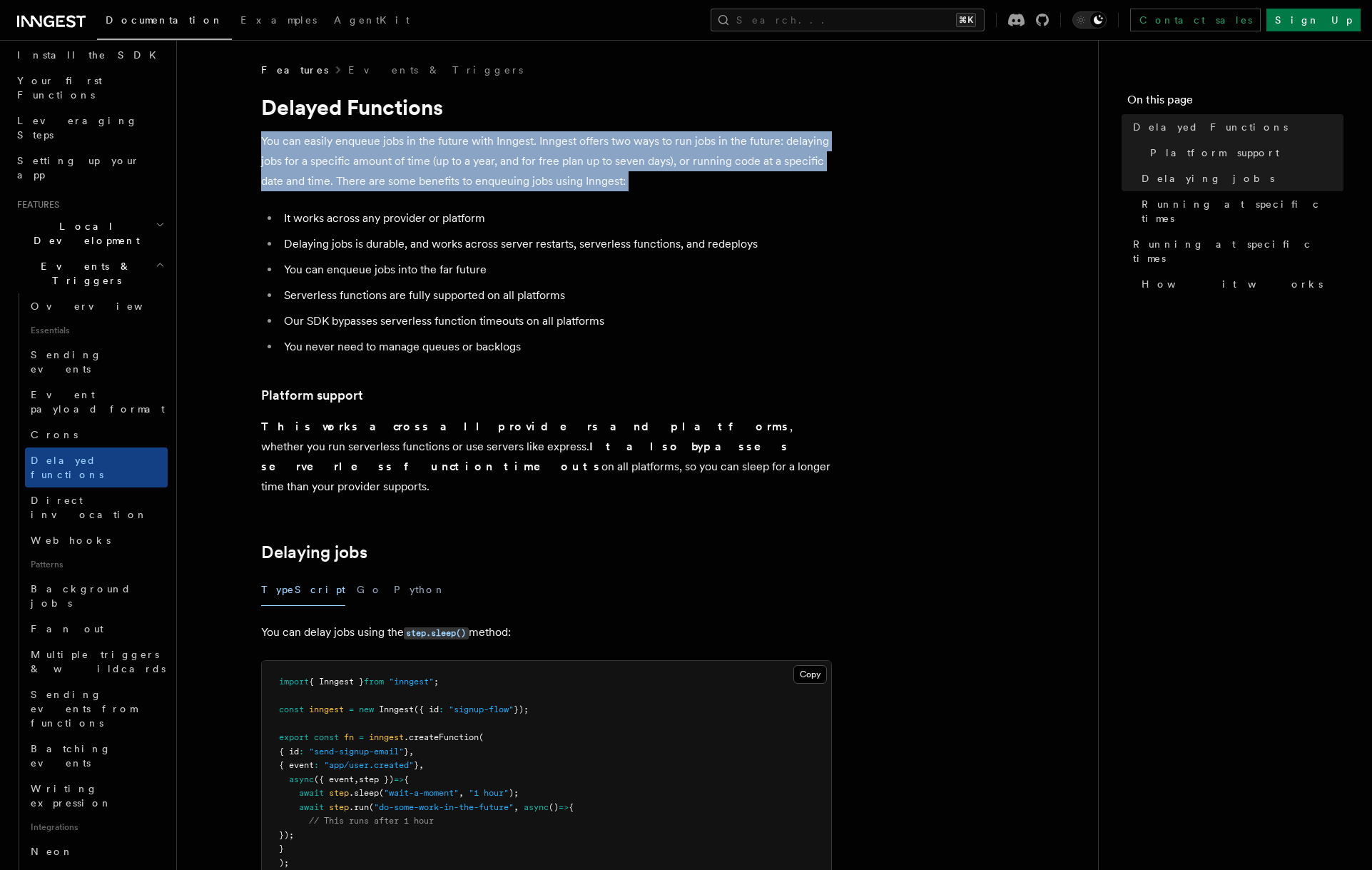
click at [746, 180] on p "You can easily enqueue jobs in the future with Inngest. Inngest offers two ways…" at bounding box center [546, 161] width 570 height 59
click at [745, 181] on p "You can easily enqueue jobs in the future with Inngest. Inngest offers two ways…" at bounding box center [546, 161] width 570 height 59
drag, startPoint x: 745, startPoint y: 182, endPoint x: 384, endPoint y: 143, distance: 363.1
click at [384, 143] on p "You can easily enqueue jobs in the future with Inngest. Inngest offers two ways…" at bounding box center [546, 161] width 570 height 59
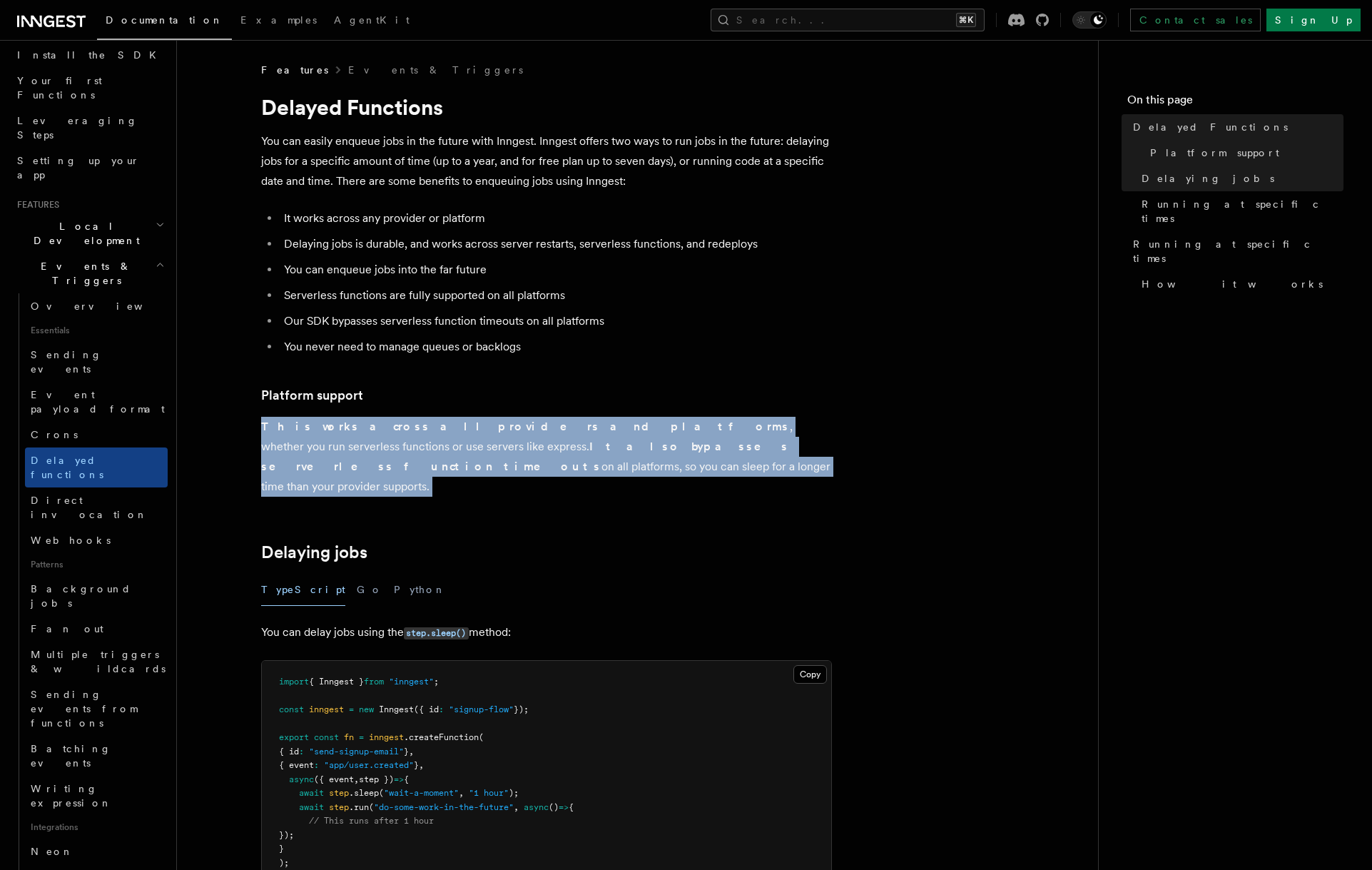
drag, startPoint x: 453, startPoint y: 410, endPoint x: 471, endPoint y: 474, distance: 66.5
drag, startPoint x: 471, startPoint y: 474, endPoint x: 468, endPoint y: 396, distance: 78.1
drag, startPoint x: 468, startPoint y: 398, endPoint x: 472, endPoint y: 471, distance: 73.1
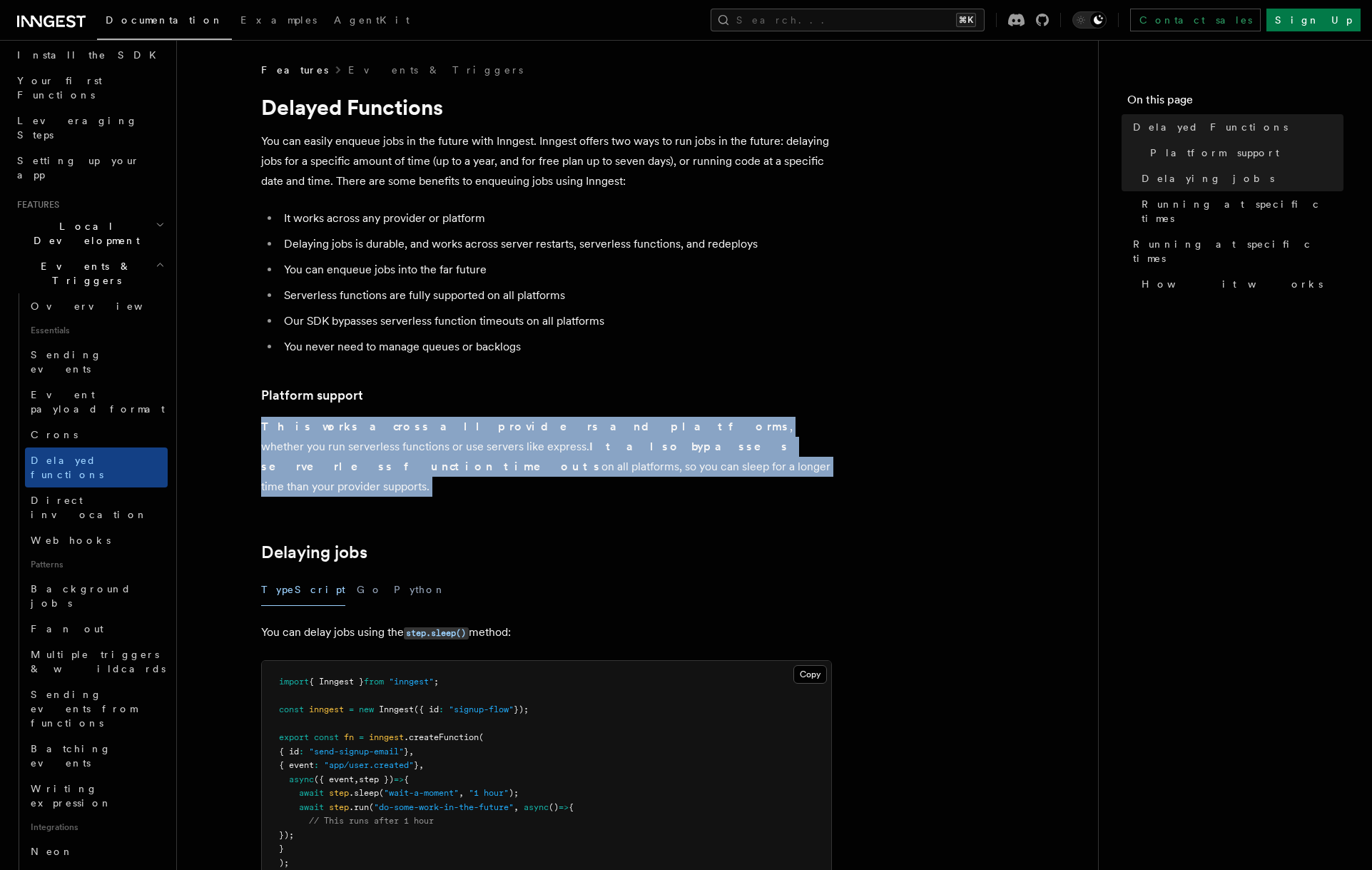
drag, startPoint x: 471, startPoint y: 468, endPoint x: 459, endPoint y: 405, distance: 64.1
drag, startPoint x: 459, startPoint y: 406, endPoint x: 465, endPoint y: 473, distance: 67.3
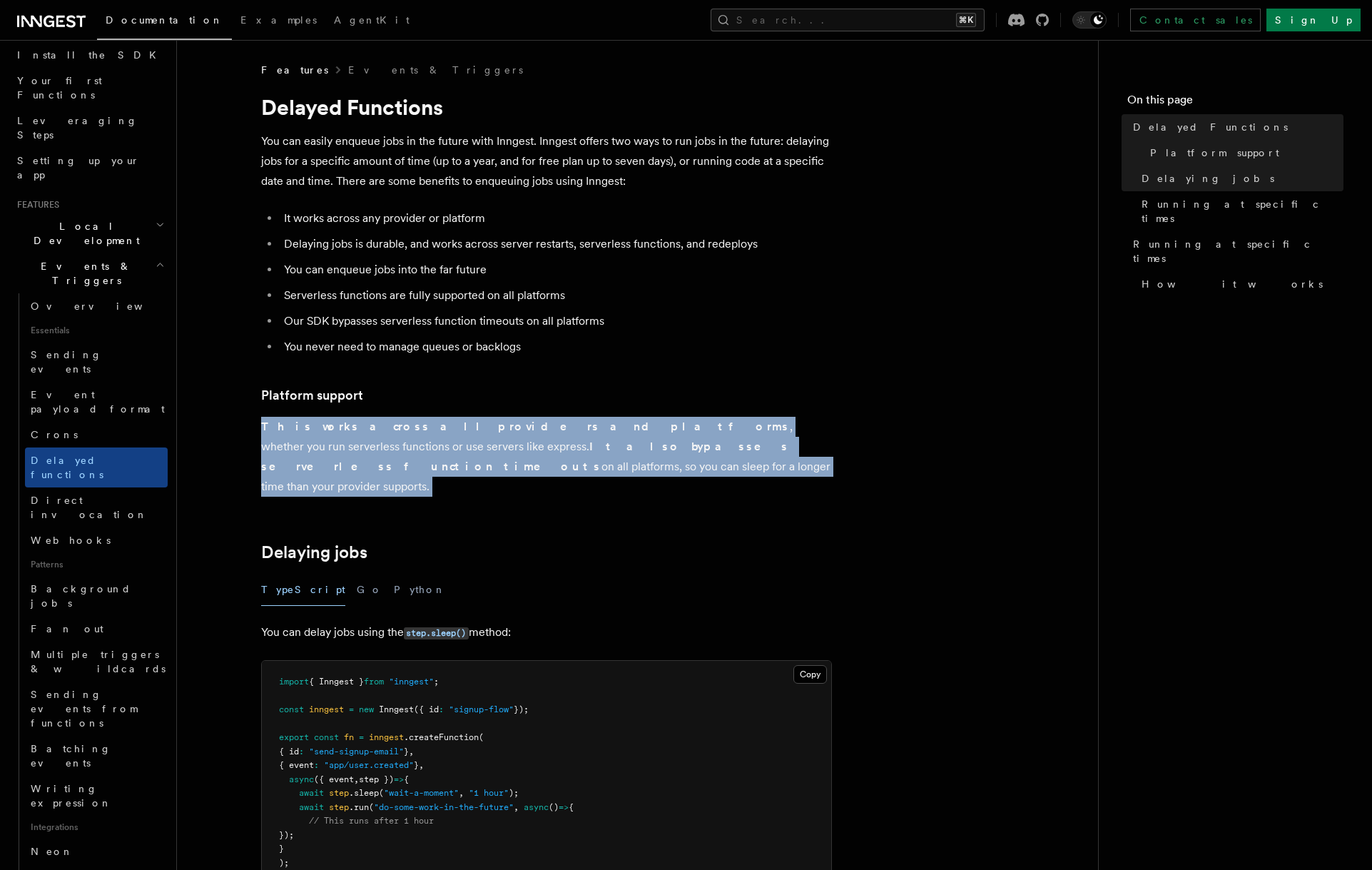
drag, startPoint x: 464, startPoint y: 468, endPoint x: 462, endPoint y: 414, distance: 54.0
drag, startPoint x: 470, startPoint y: 435, endPoint x: 495, endPoint y: 484, distance: 55.0
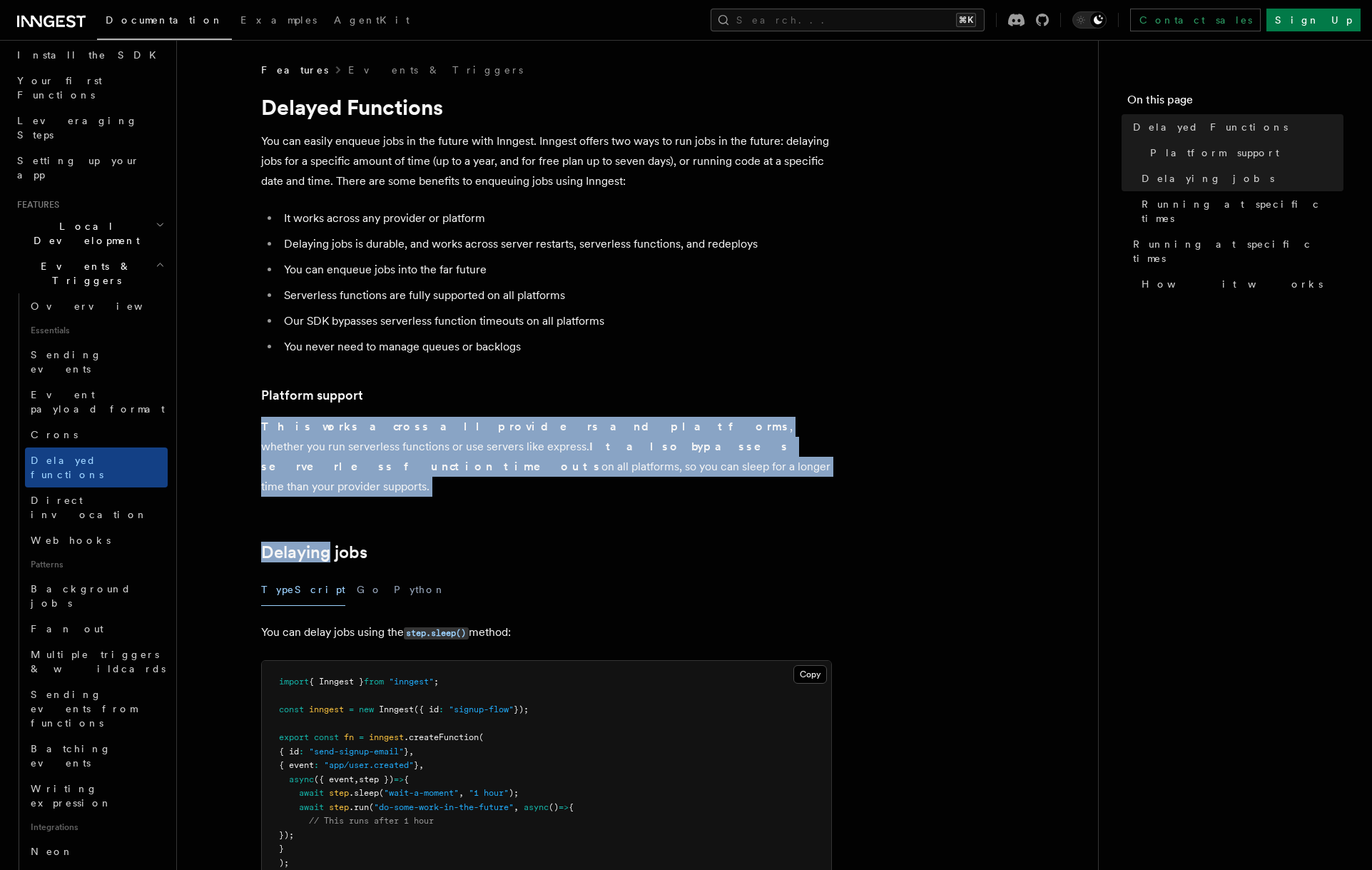
drag, startPoint x: 495, startPoint y: 484, endPoint x: 539, endPoint y: 416, distance: 81.0
click at [539, 416] on p "This works across all providers and platforms , whether you run serverless func…" at bounding box center [546, 456] width 570 height 80
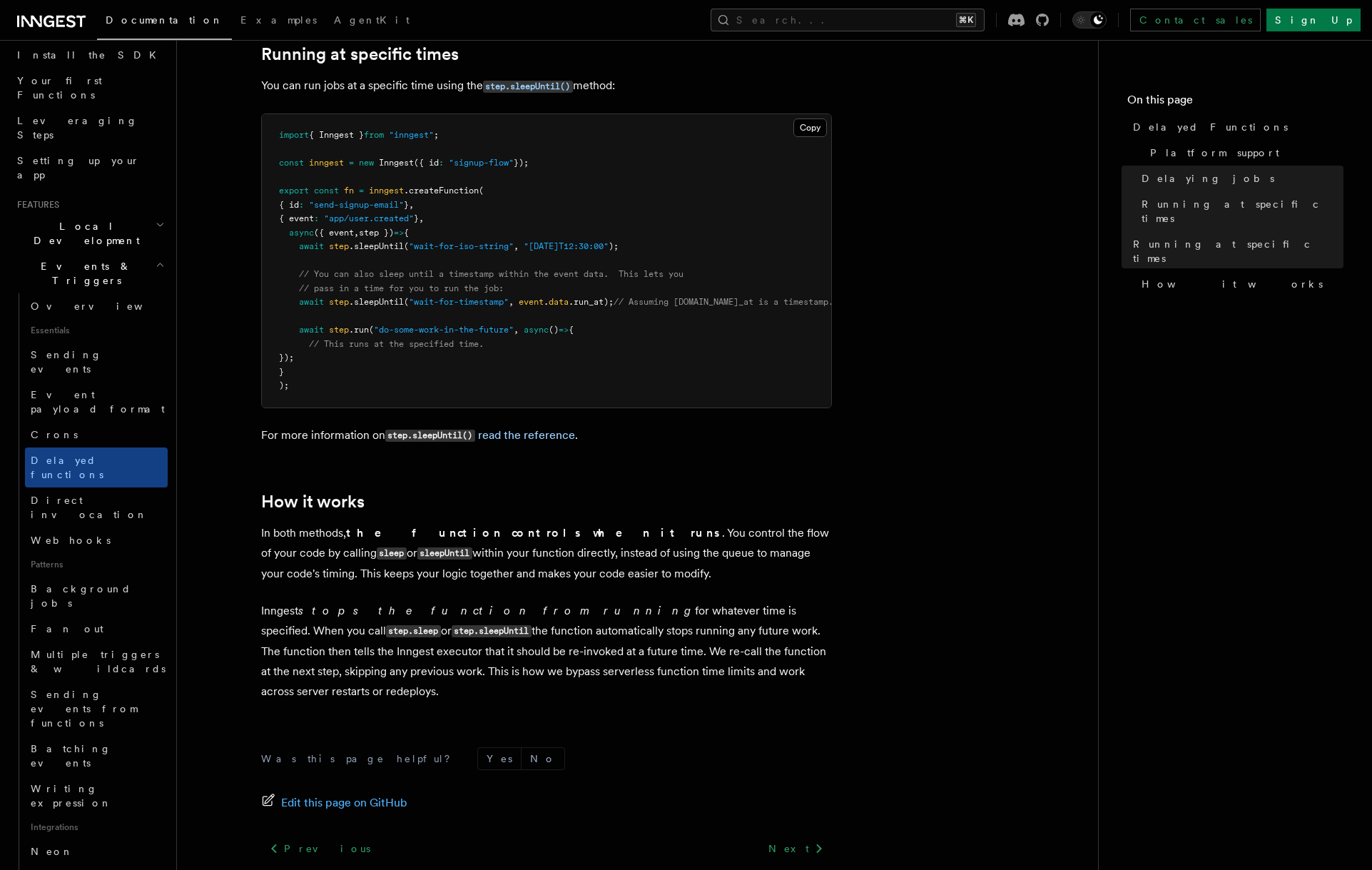
scroll to position [924, 0]
click at [108, 488] on link "Direct invocation" at bounding box center [97, 507] width 142 height 40
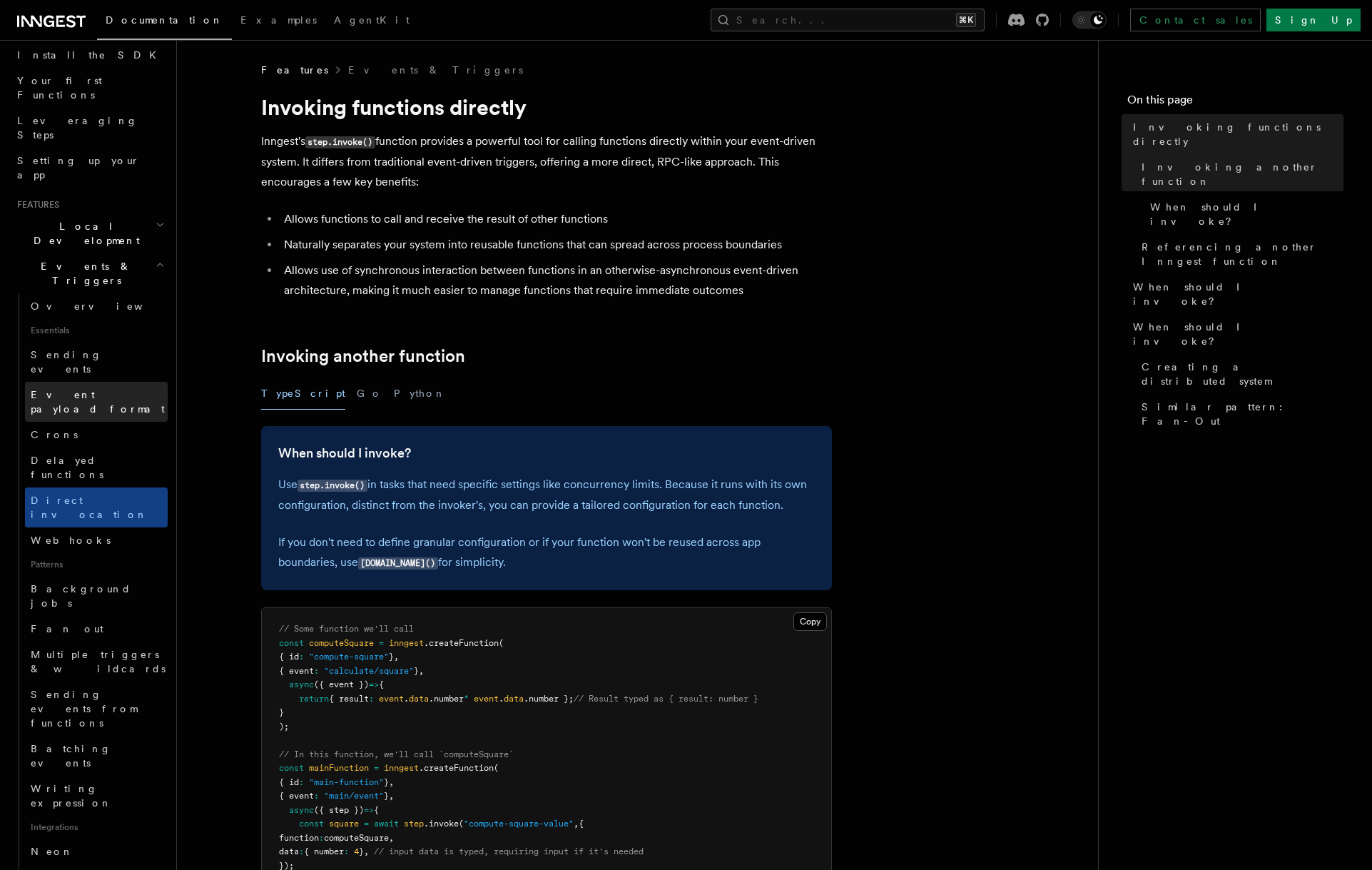
click at [118, 389] on span "Event payload format" at bounding box center [98, 402] width 135 height 25
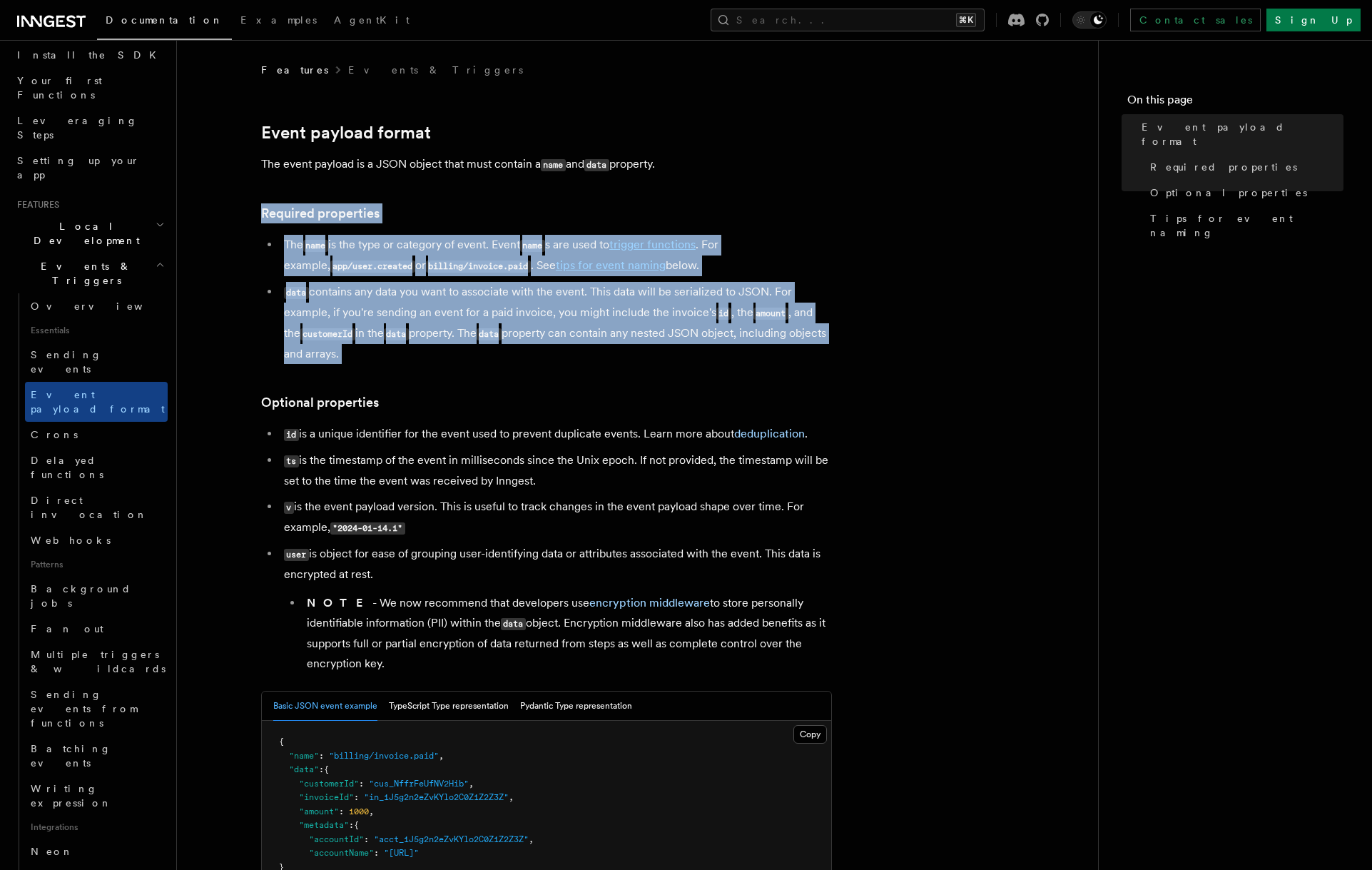
drag, startPoint x: 455, startPoint y: 286, endPoint x: 459, endPoint y: 202, distance: 84.1
click at [459, 202] on article "Features Events & Triggers Event payload format The event payload is a JSON obj…" at bounding box center [638, 839] width 876 height 1554
drag, startPoint x: 459, startPoint y: 206, endPoint x: 471, endPoint y: 406, distance: 200.4
click at [471, 406] on article "Features Events & Triggers Event payload format The event payload is a JSON obj…" at bounding box center [638, 839] width 876 height 1554
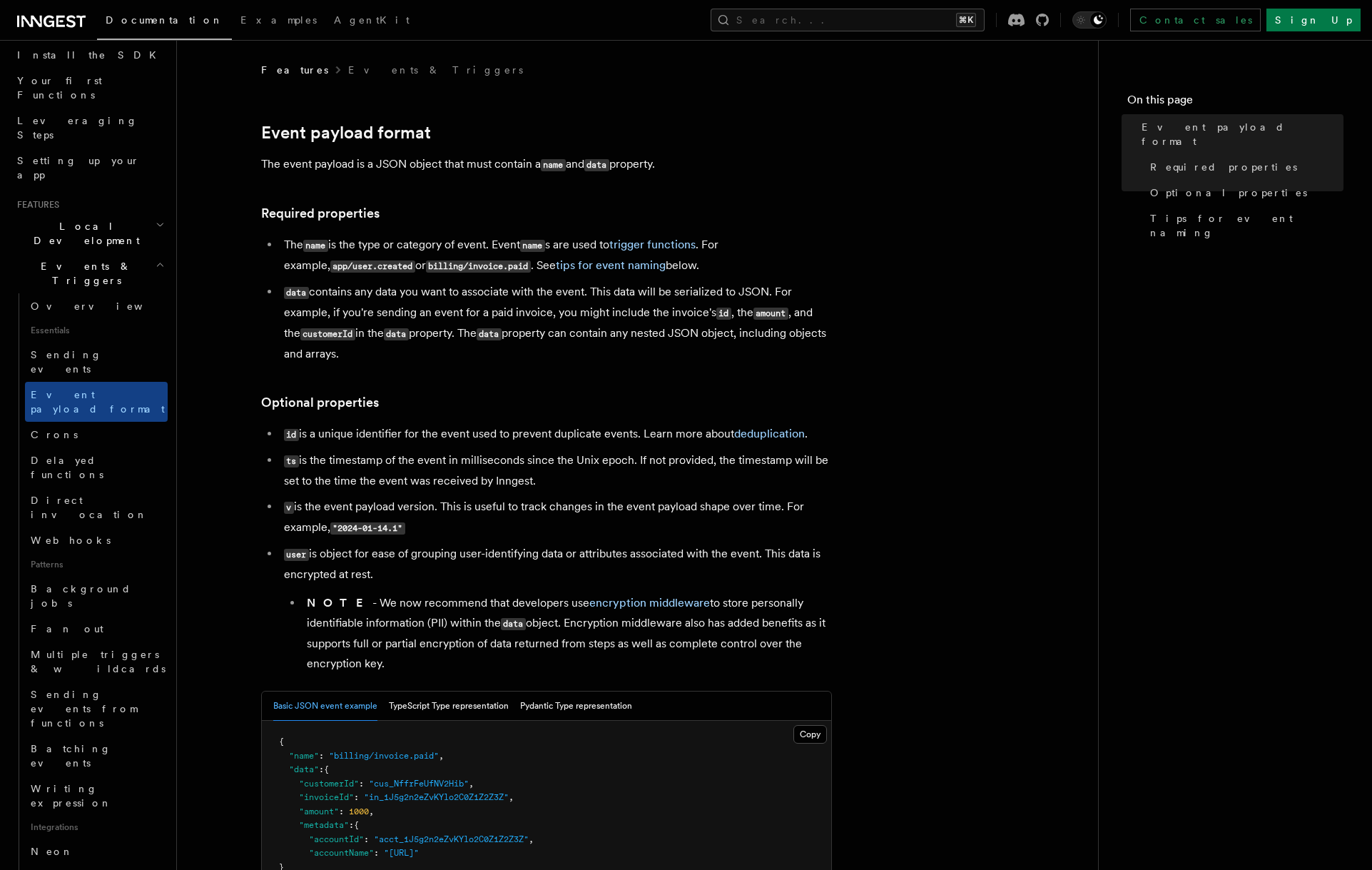
click at [471, 405] on h3 "Optional properties" at bounding box center [546, 403] width 570 height 20
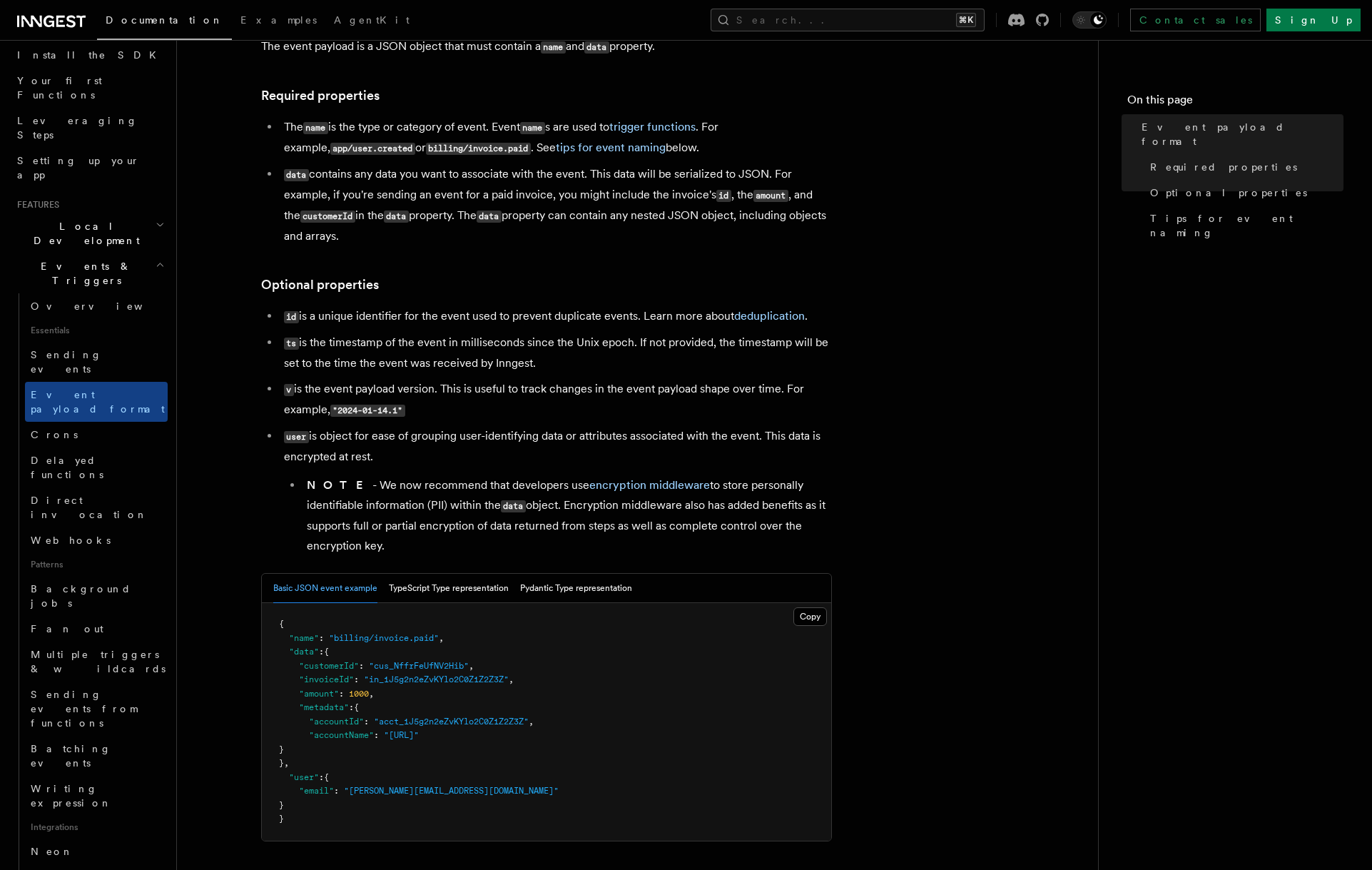
scroll to position [152, 0]
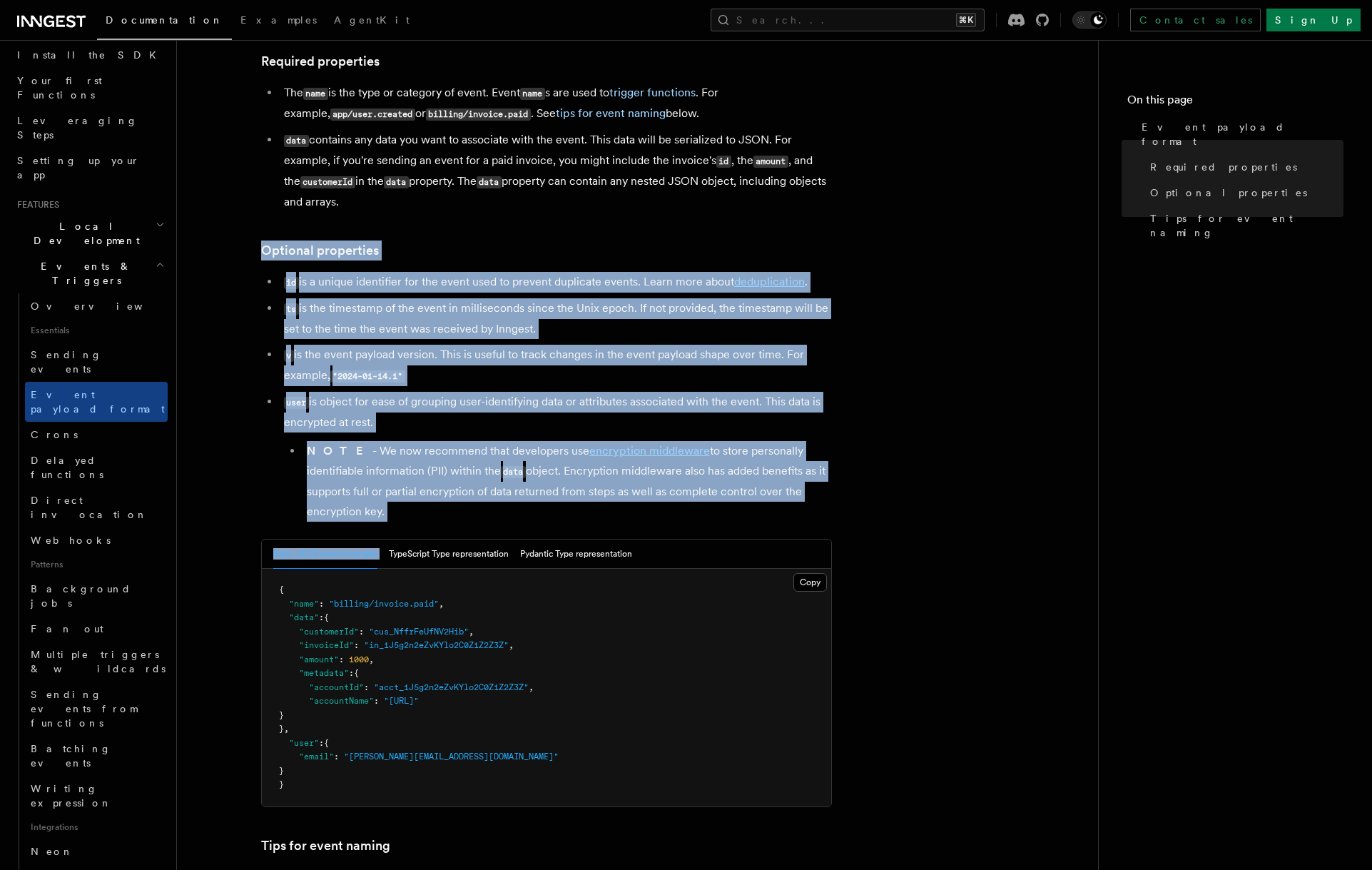
drag, startPoint x: 478, startPoint y: 525, endPoint x: 527, endPoint y: 226, distance: 303.0
click at [527, 226] on article "Features Events & Triggers Event payload format The event payload is a JSON obj…" at bounding box center [638, 688] width 876 height 1554
click at [526, 227] on article "Features Events & Triggers Event payload format The event payload is a JSON obj…" at bounding box center [638, 688] width 876 height 1554
